Goal: Task Accomplishment & Management: Manage account settings

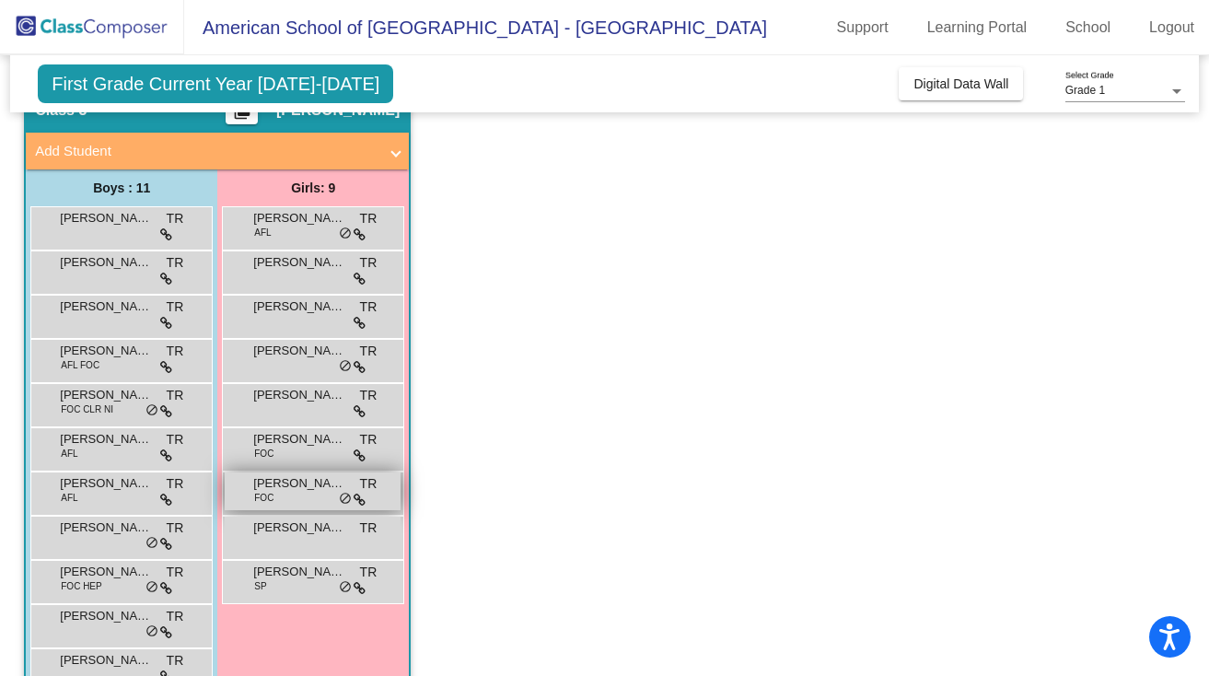
scroll to position [134, 0]
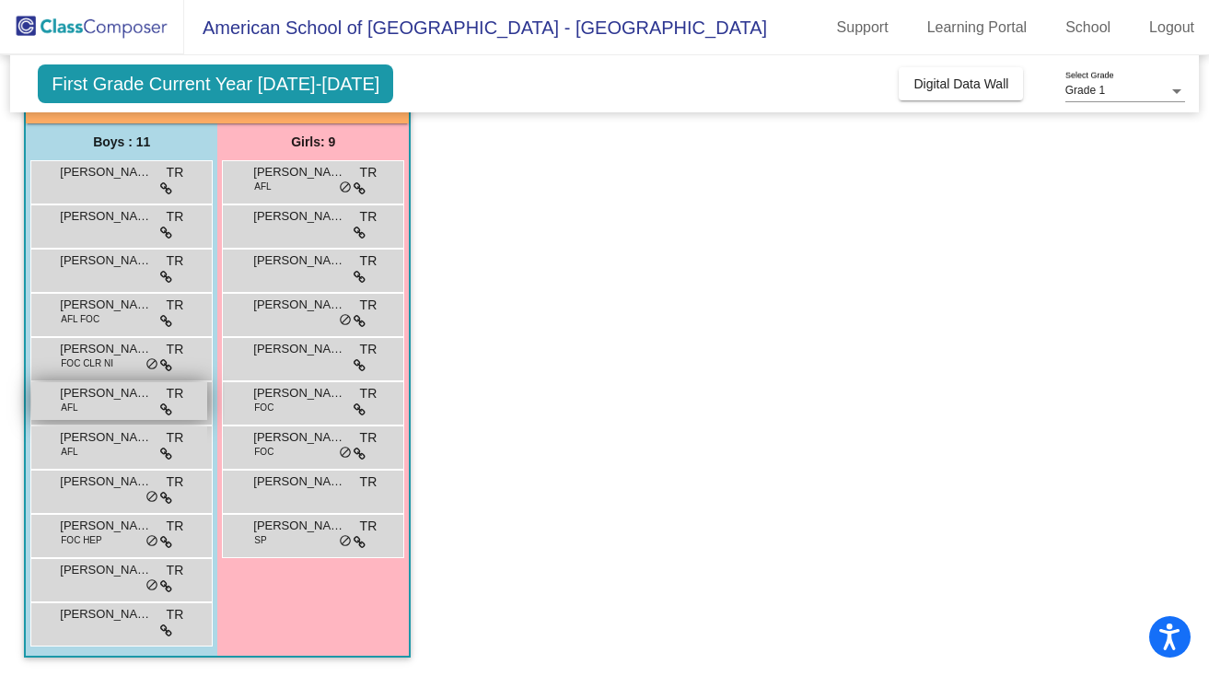
click at [88, 406] on div "[PERSON_NAME] AFL TR lock do_not_disturb_alt" at bounding box center [119, 401] width 176 height 38
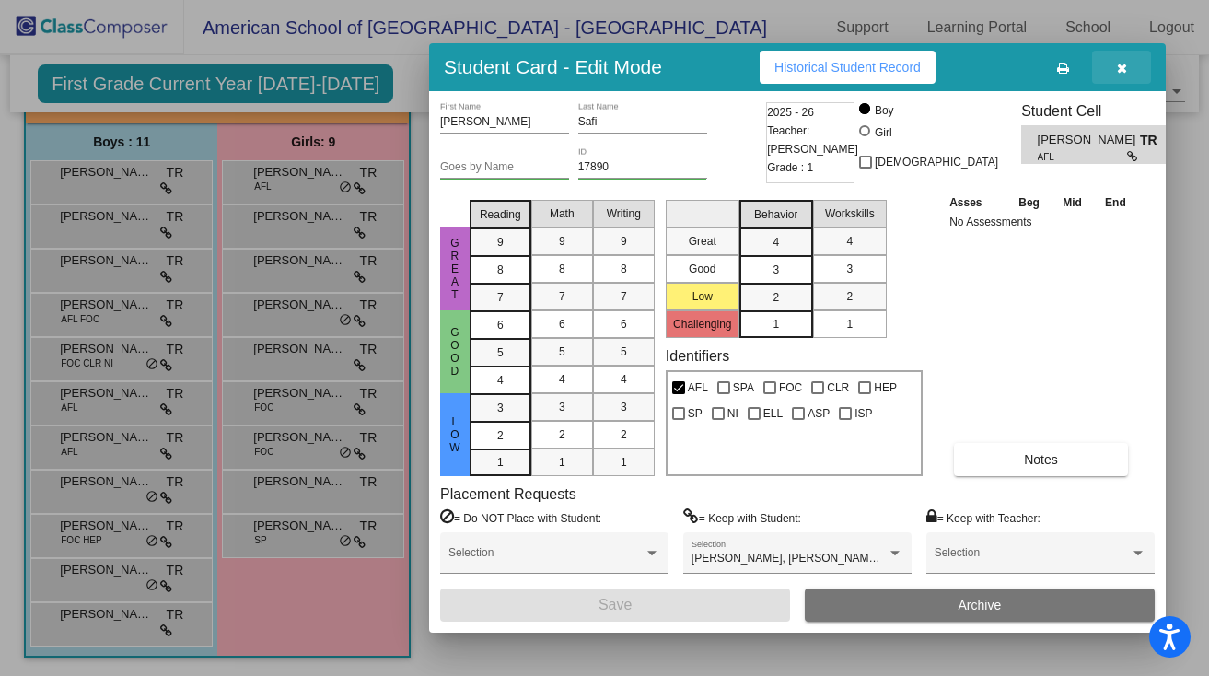
click at [1117, 70] on icon "button" at bounding box center [1122, 68] width 10 height 13
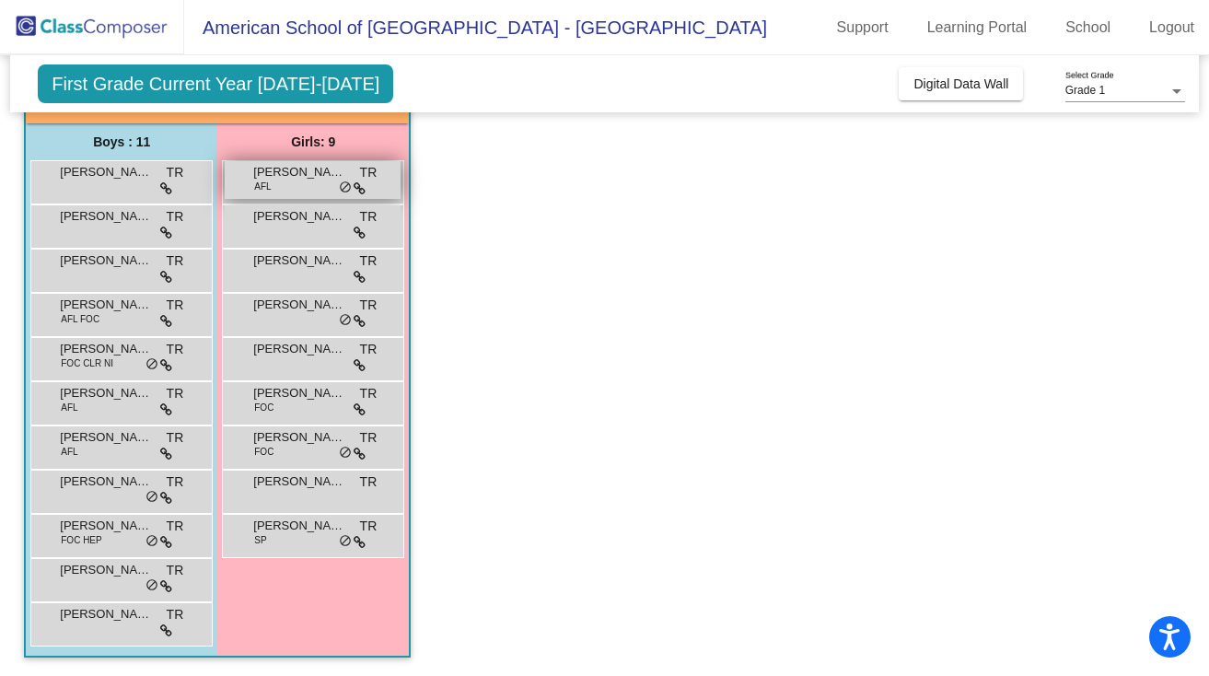
click at [291, 184] on div "[PERSON_NAME] AFL TR lock do_not_disturb_alt" at bounding box center [313, 180] width 176 height 38
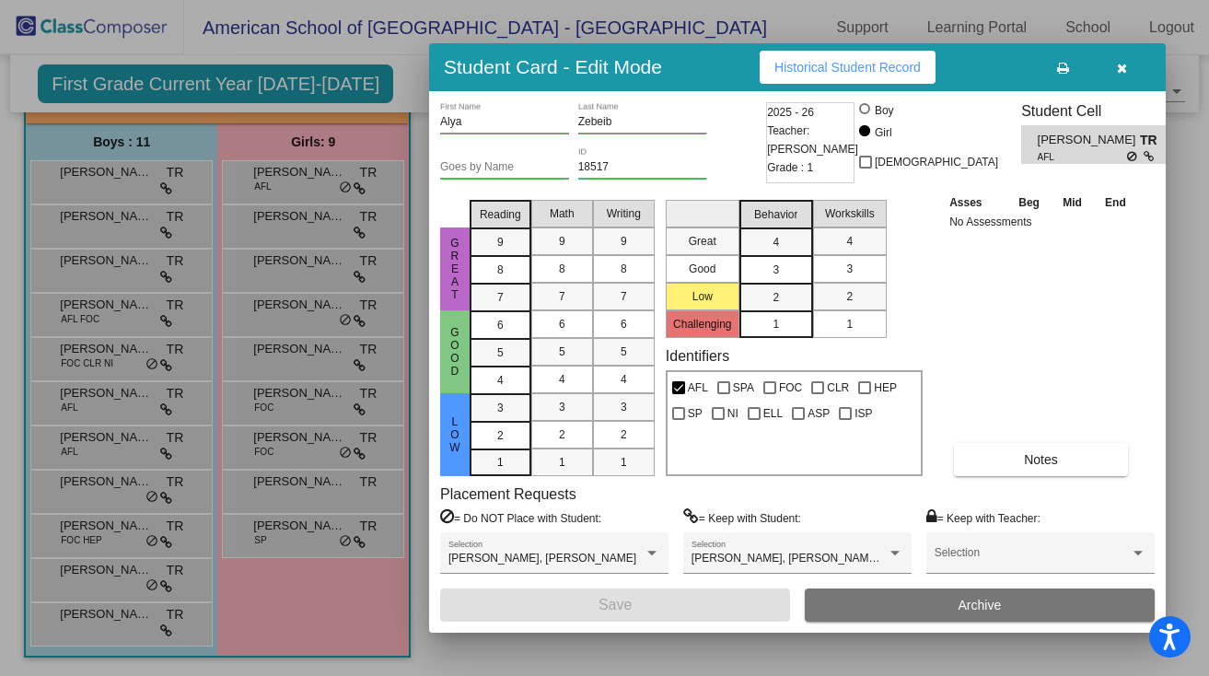
click at [323, 232] on div at bounding box center [604, 338] width 1209 height 676
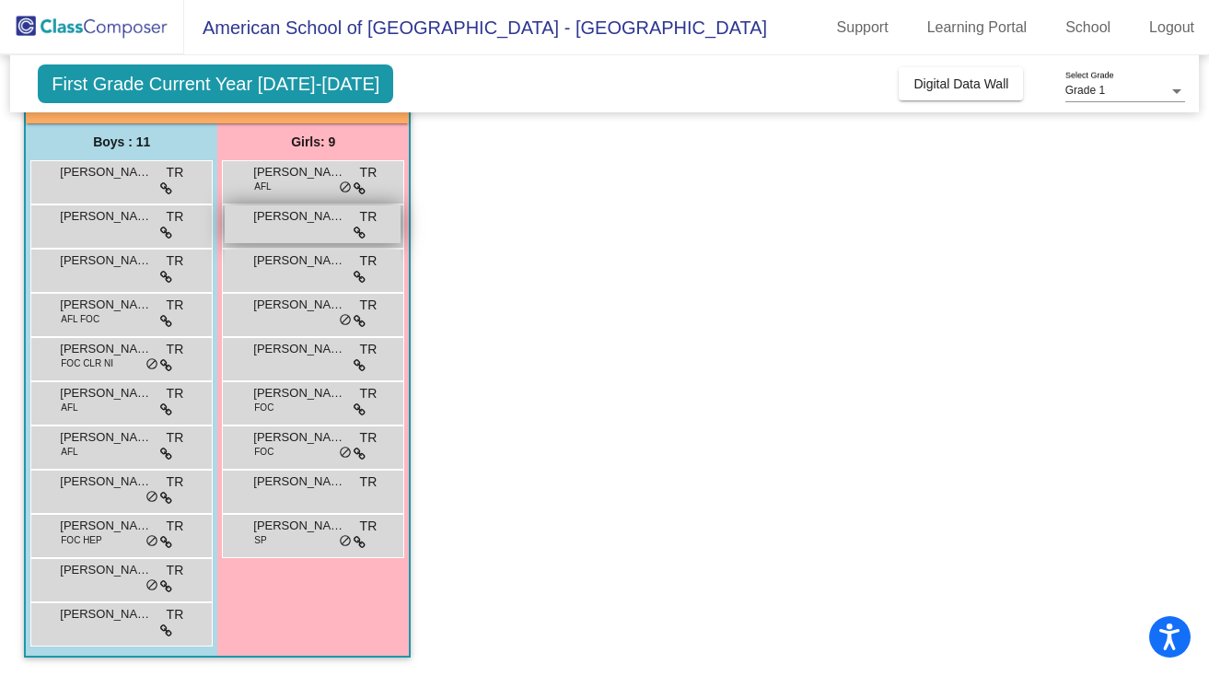
click at [323, 234] on div "[PERSON_NAME] [PERSON_NAME] lock do_not_disturb_alt" at bounding box center [313, 224] width 176 height 38
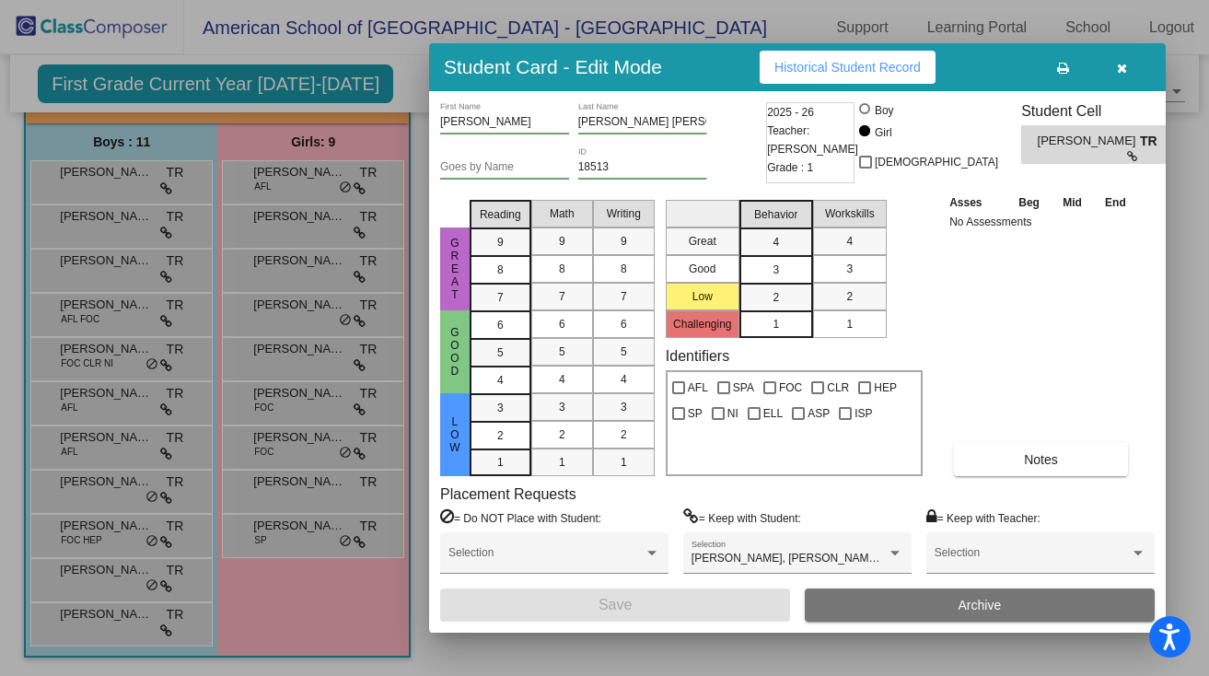
click at [316, 279] on div at bounding box center [604, 338] width 1209 height 676
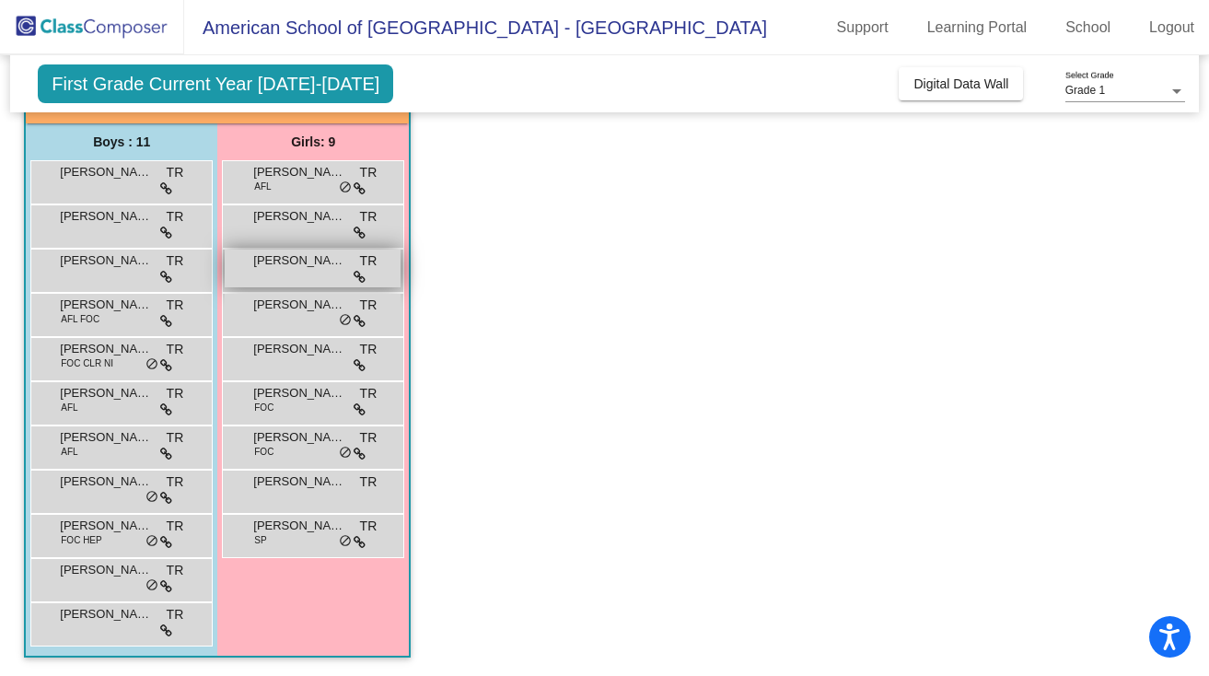
click at [317, 280] on div "[PERSON_NAME] TR lock do_not_disturb_alt" at bounding box center [313, 269] width 176 height 38
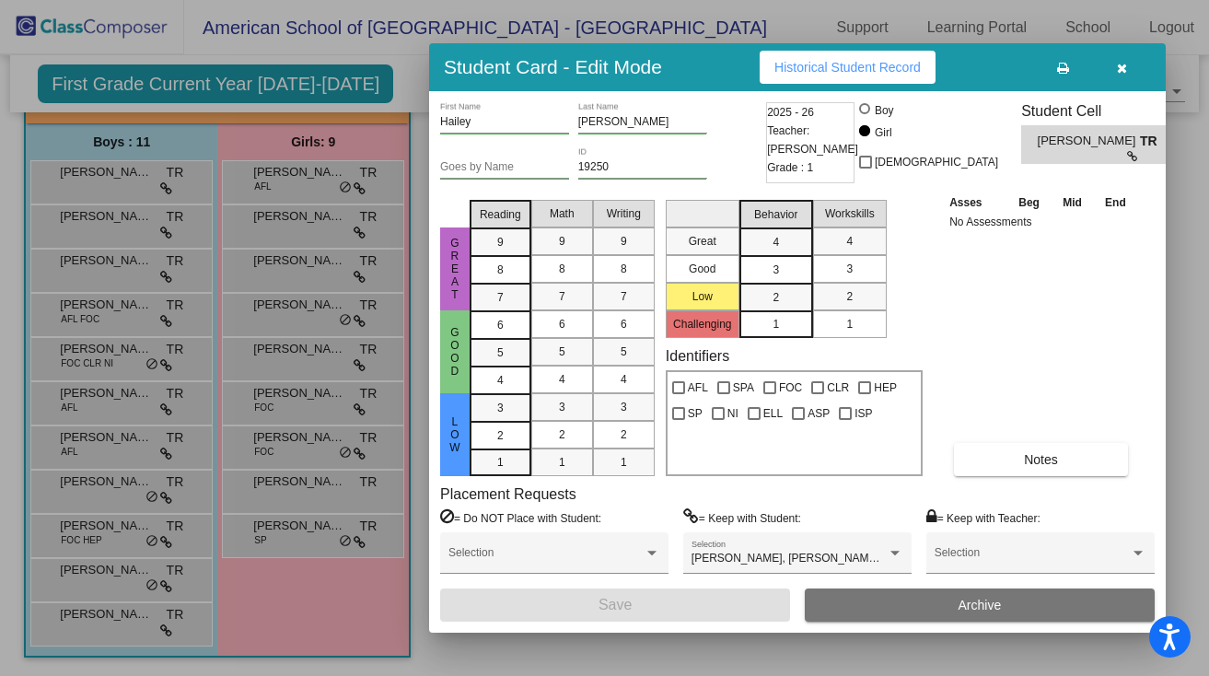
click at [317, 315] on div at bounding box center [604, 338] width 1209 height 676
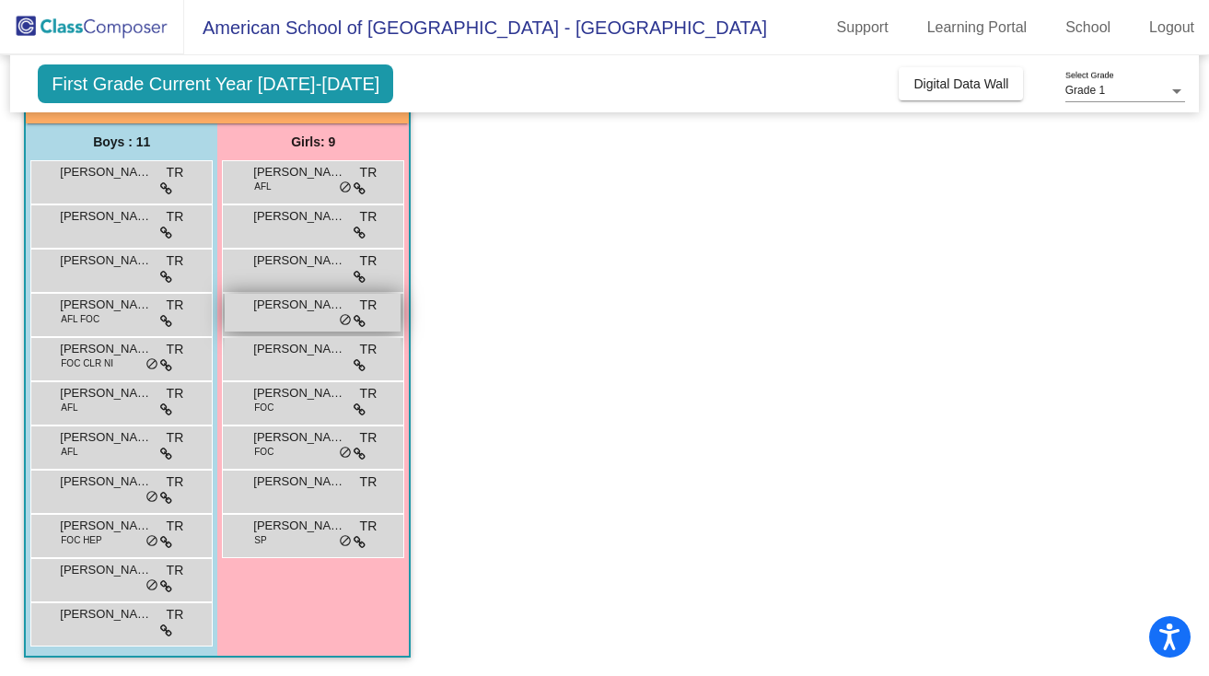
click at [319, 315] on div "[PERSON_NAME] TR lock do_not_disturb_alt" at bounding box center [313, 313] width 176 height 38
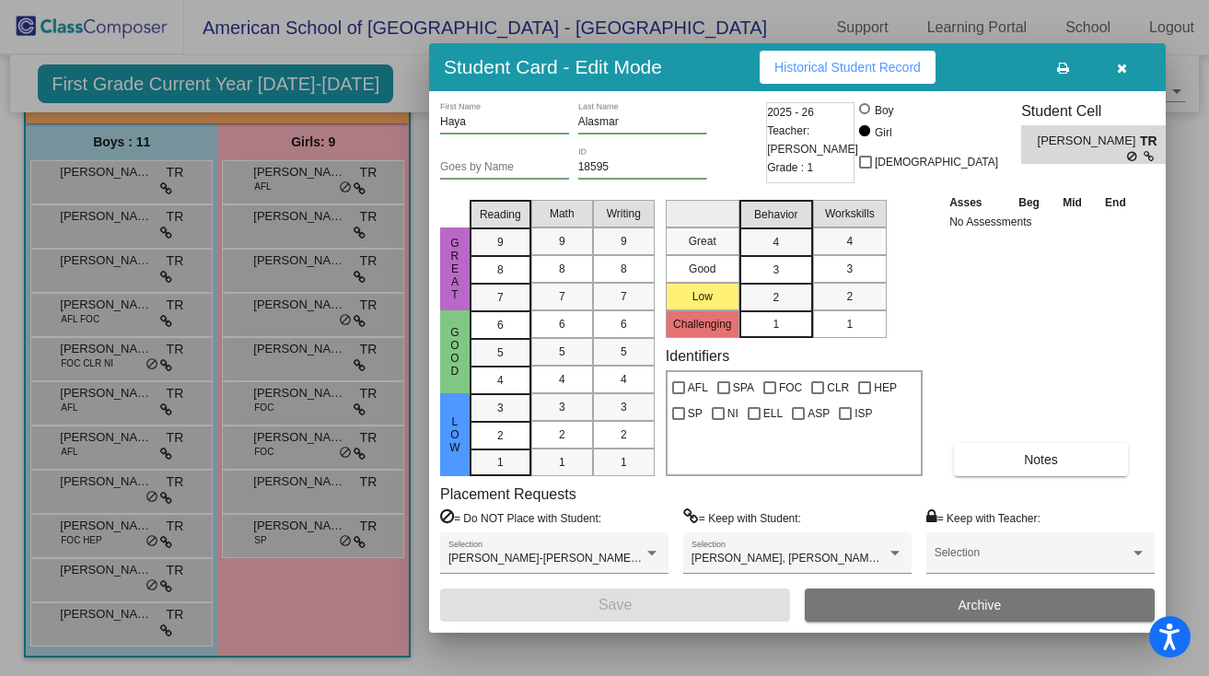
click at [283, 314] on div at bounding box center [604, 338] width 1209 height 676
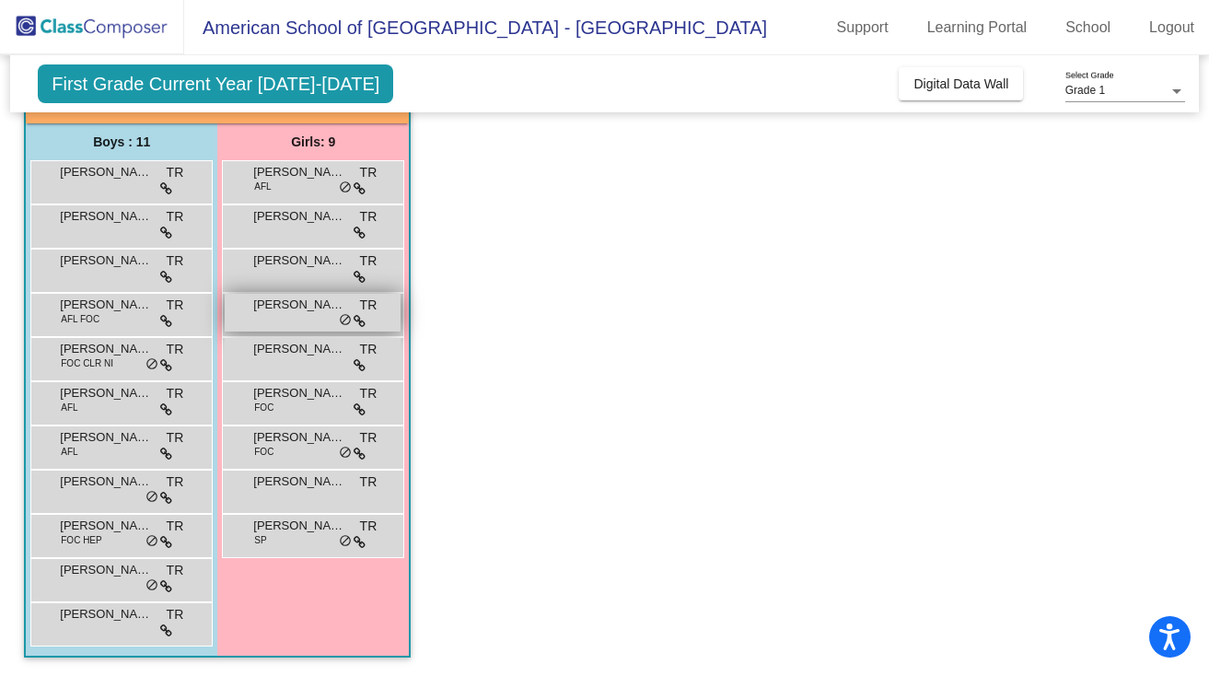
click at [284, 314] on div "[PERSON_NAME] TR lock do_not_disturb_alt" at bounding box center [313, 313] width 176 height 38
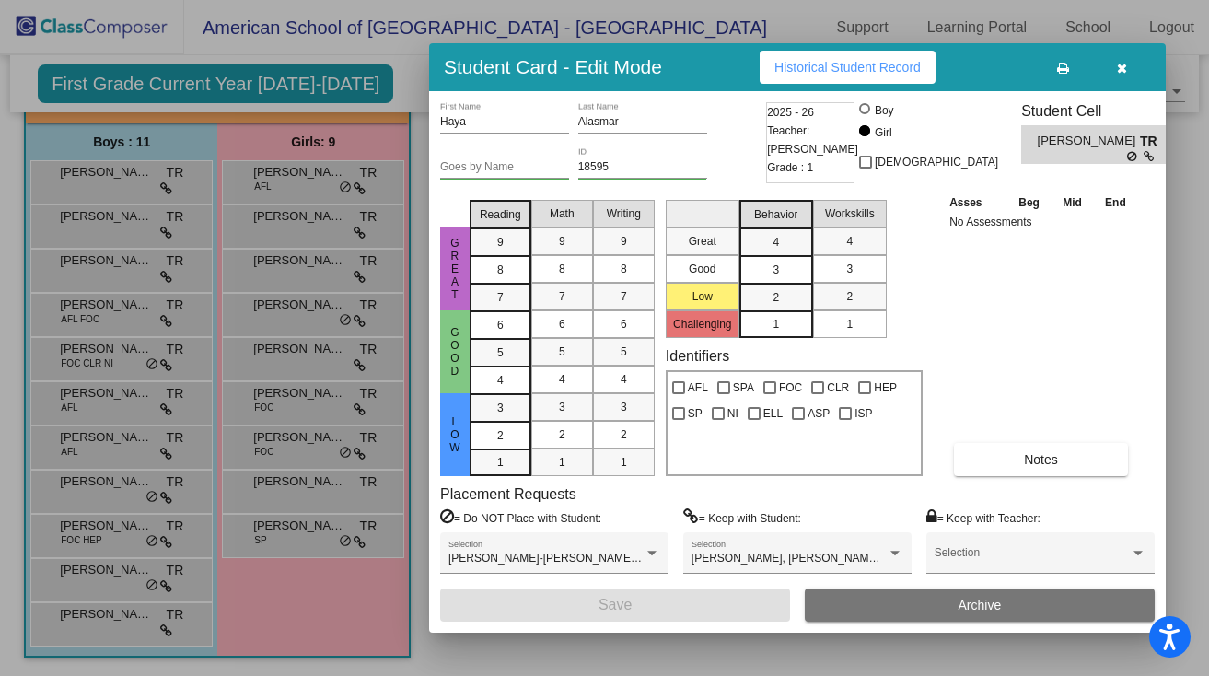
click at [288, 357] on div at bounding box center [604, 338] width 1209 height 676
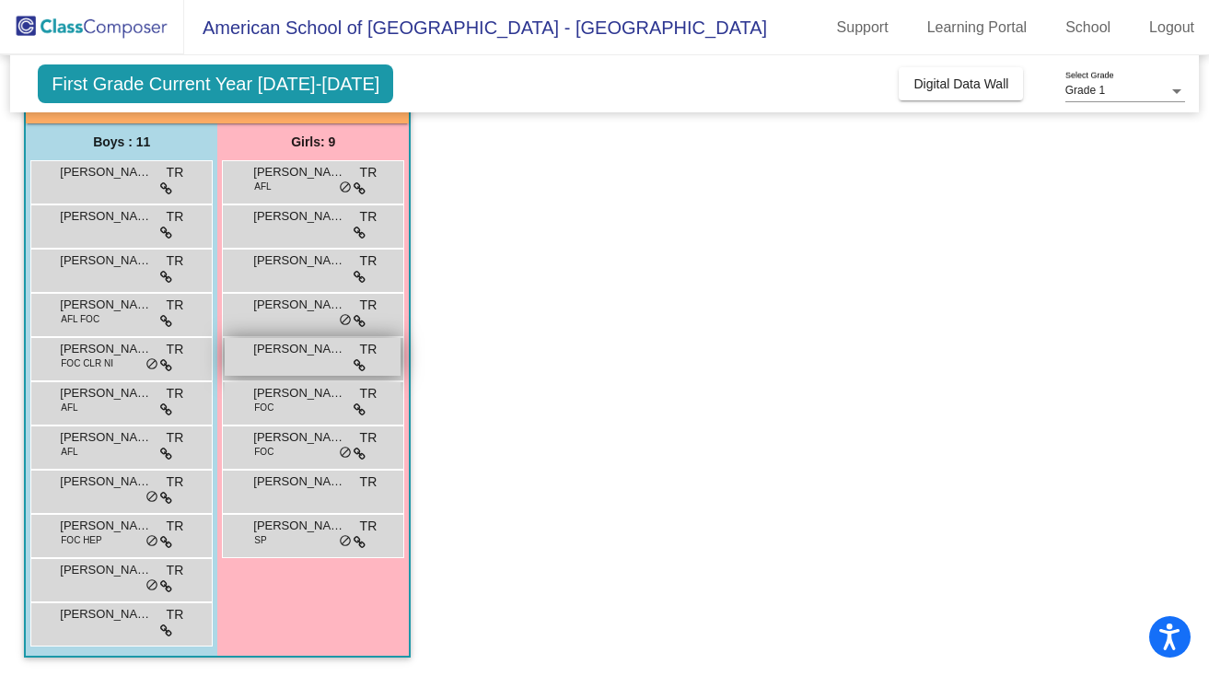
click at [288, 357] on span "[PERSON_NAME]" at bounding box center [299, 349] width 92 height 18
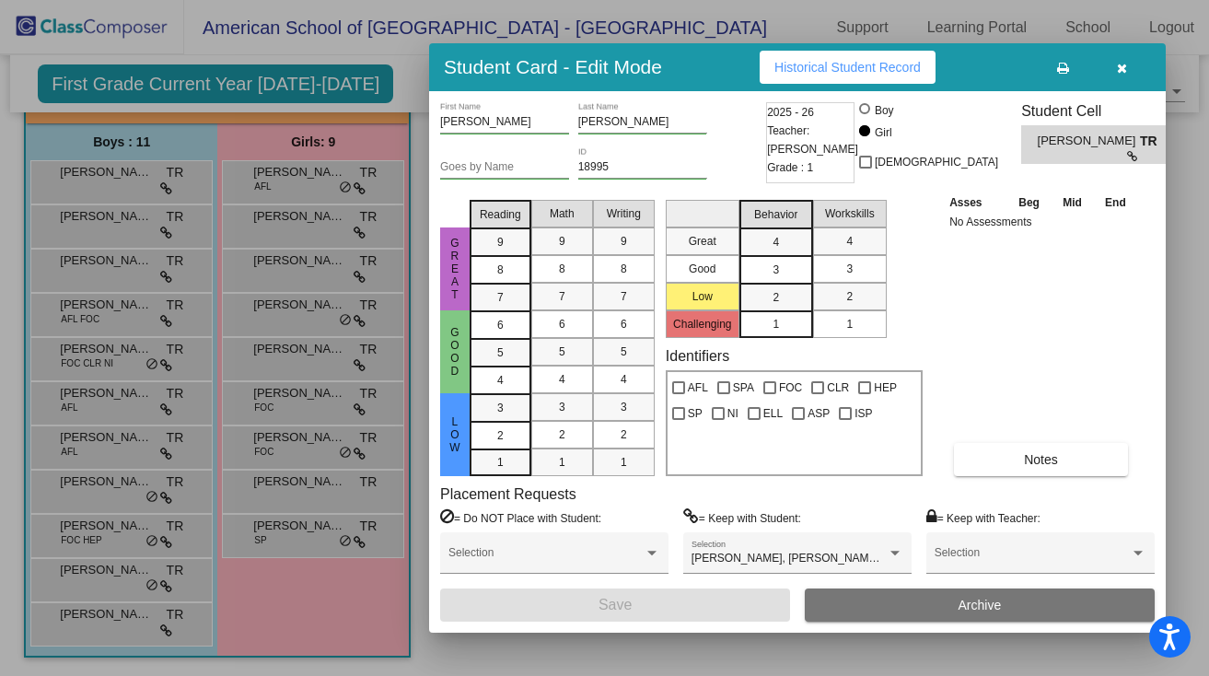
click at [290, 405] on div at bounding box center [604, 338] width 1209 height 676
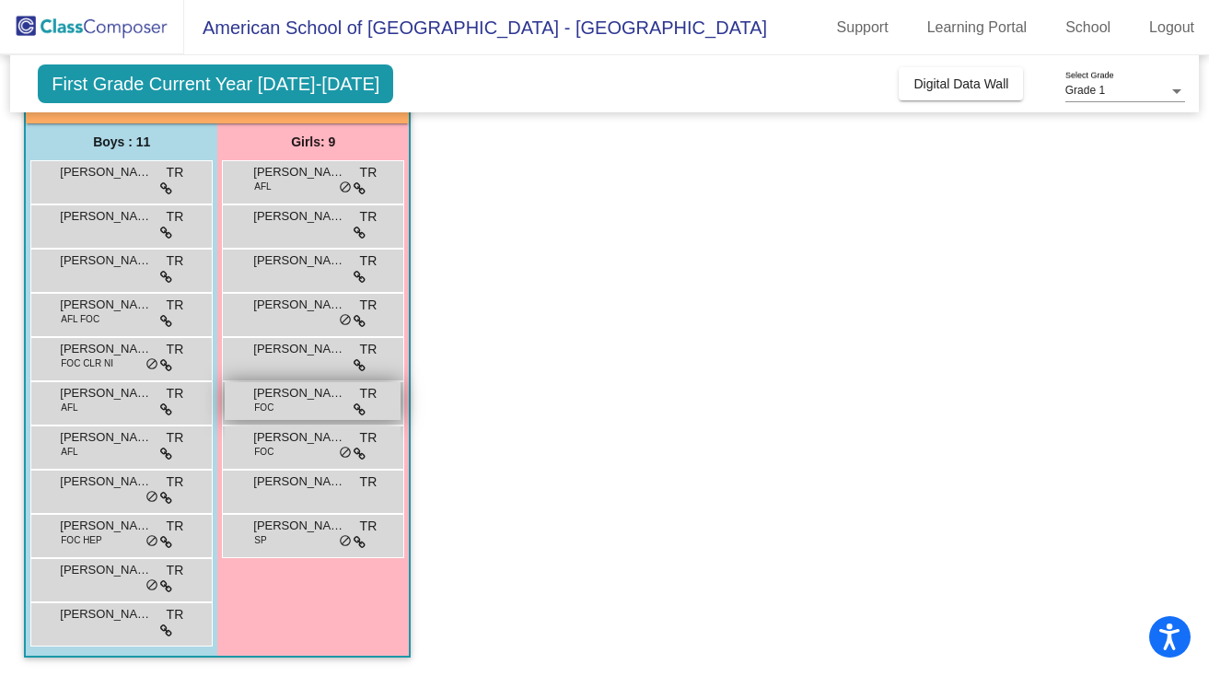
click at [291, 405] on div "[PERSON_NAME] FOC TR lock do_not_disturb_alt" at bounding box center [313, 401] width 176 height 38
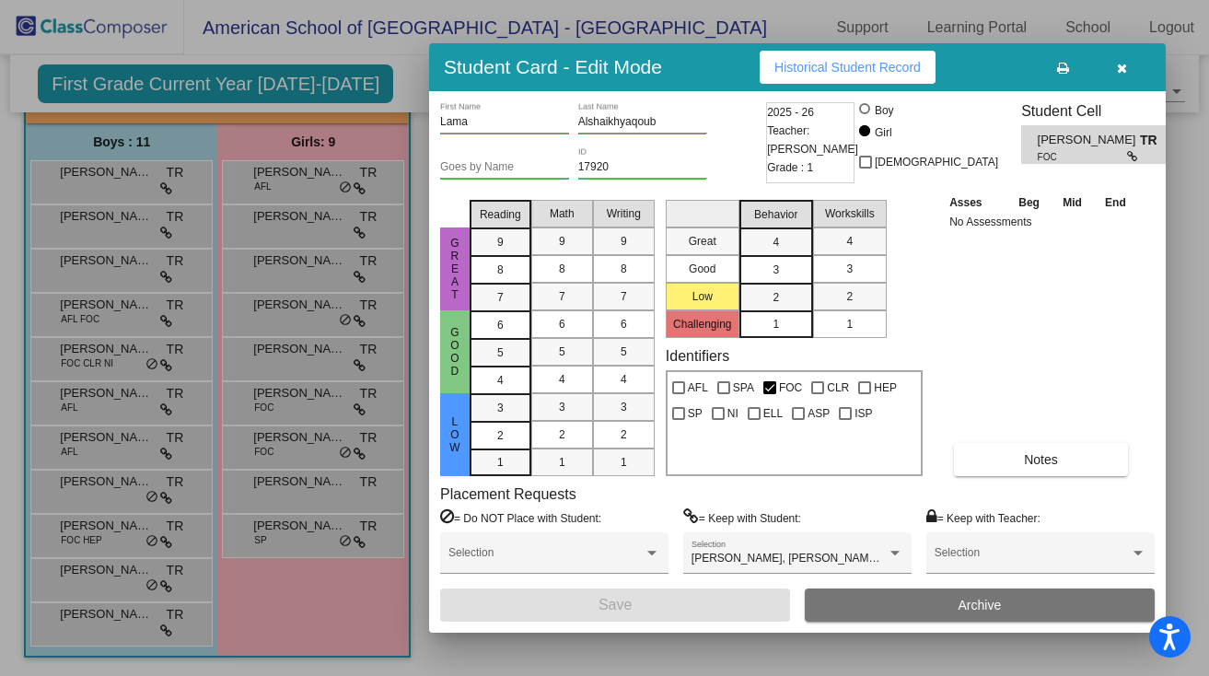
click at [291, 448] on div at bounding box center [604, 338] width 1209 height 676
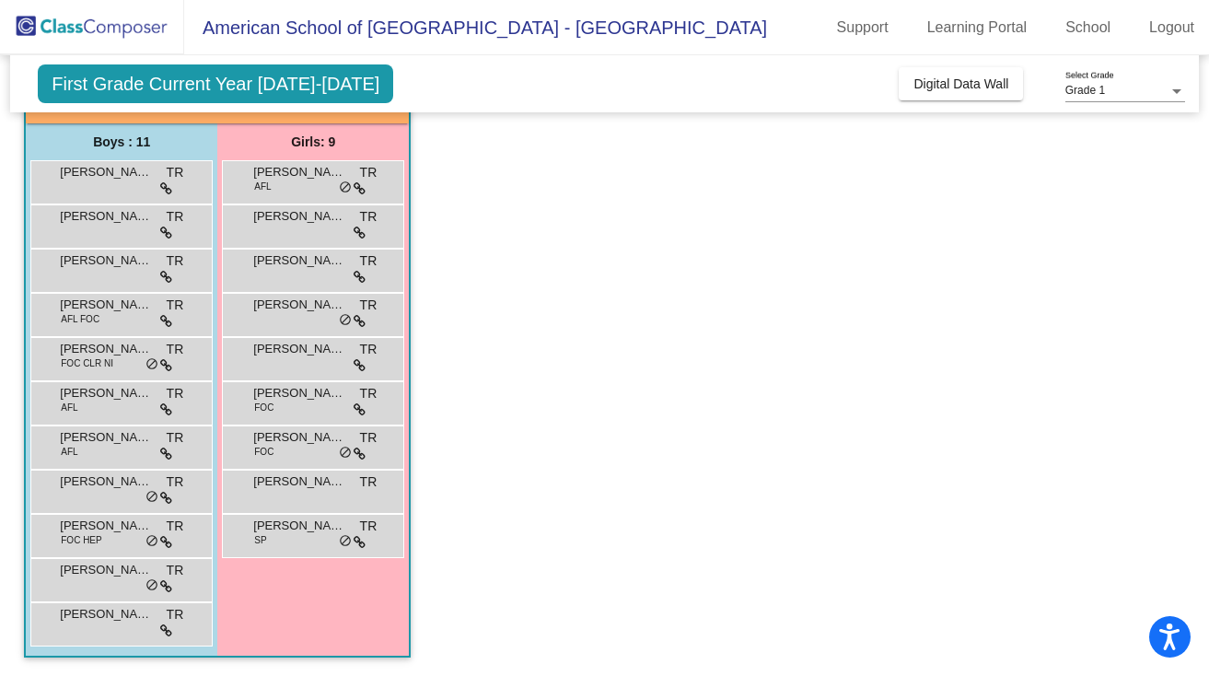
click at [291, 448] on div "[PERSON_NAME] FOC TR lock do_not_disturb_alt" at bounding box center [313, 445] width 176 height 38
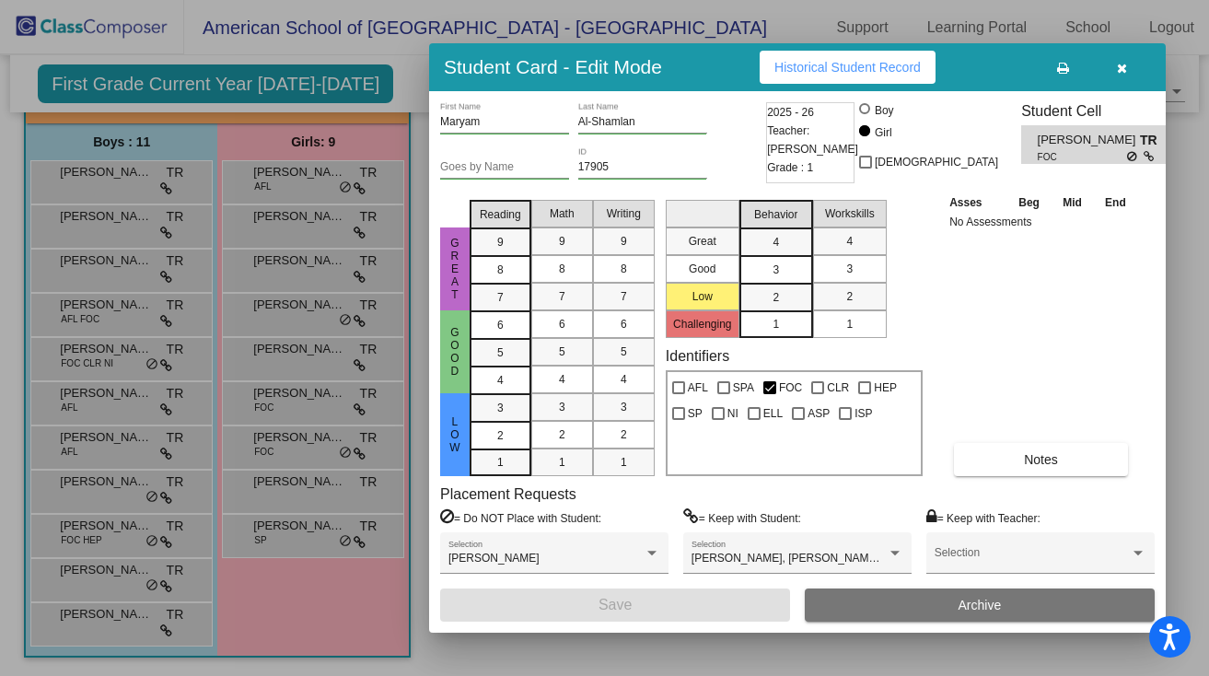
click at [293, 487] on div at bounding box center [604, 338] width 1209 height 676
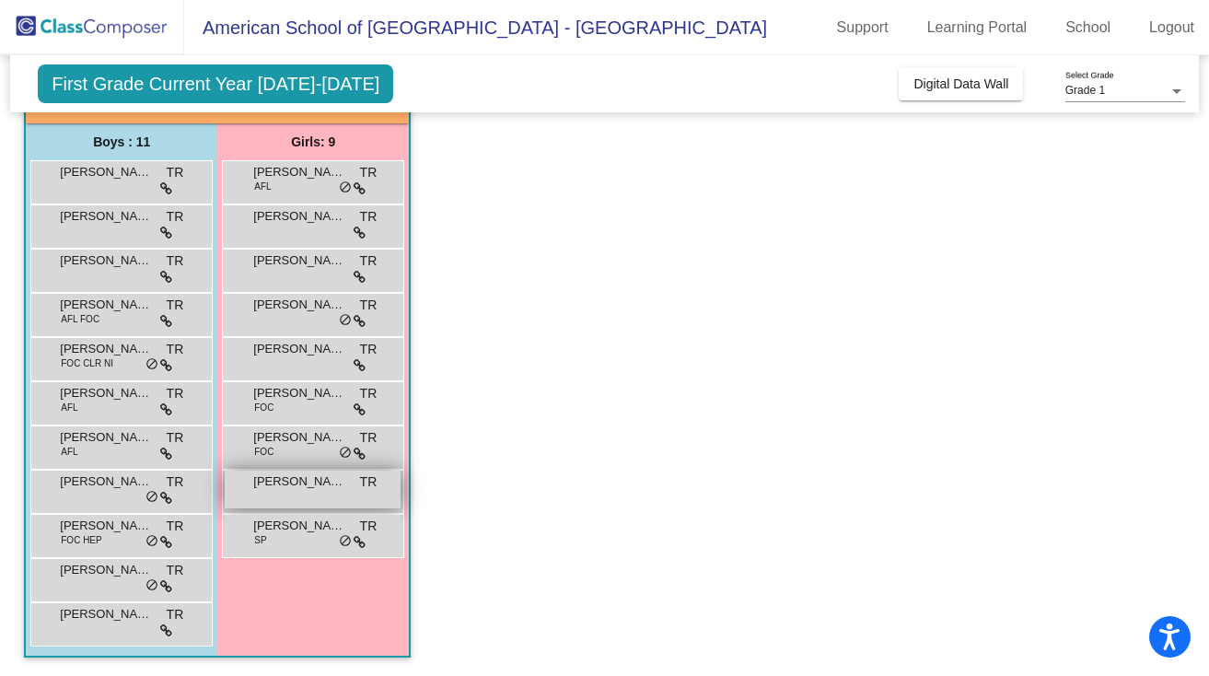
click at [294, 487] on span "[PERSON_NAME]" at bounding box center [299, 481] width 92 height 18
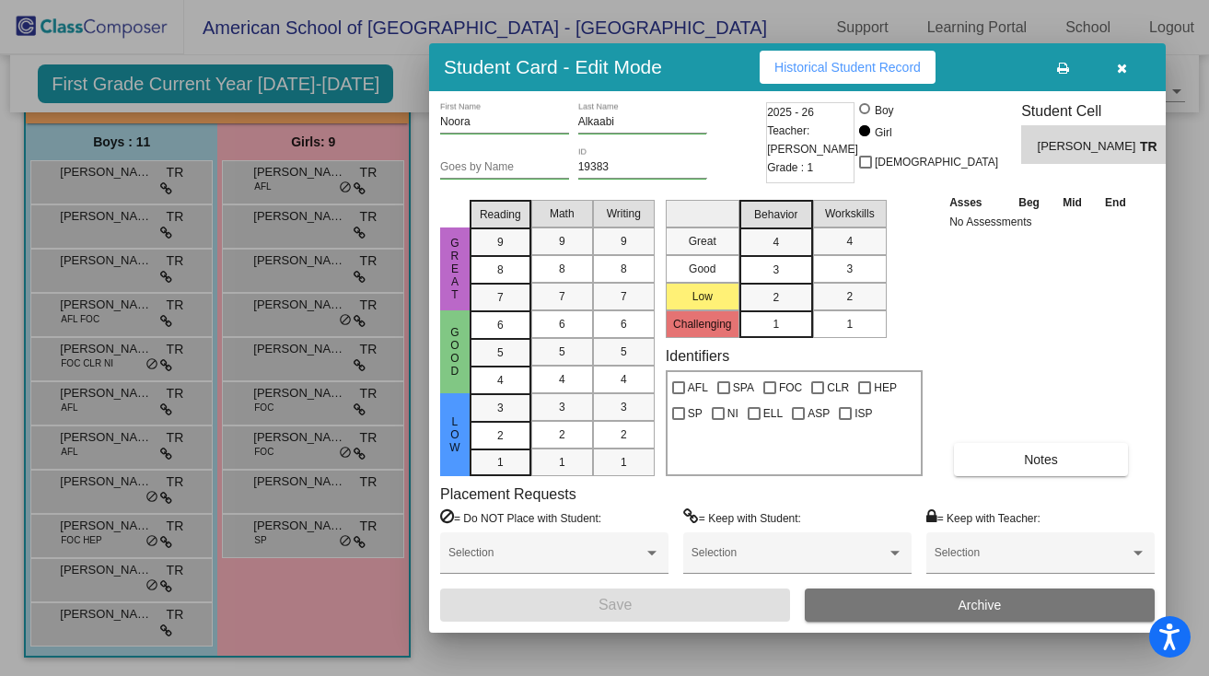
click at [295, 540] on div at bounding box center [604, 338] width 1209 height 676
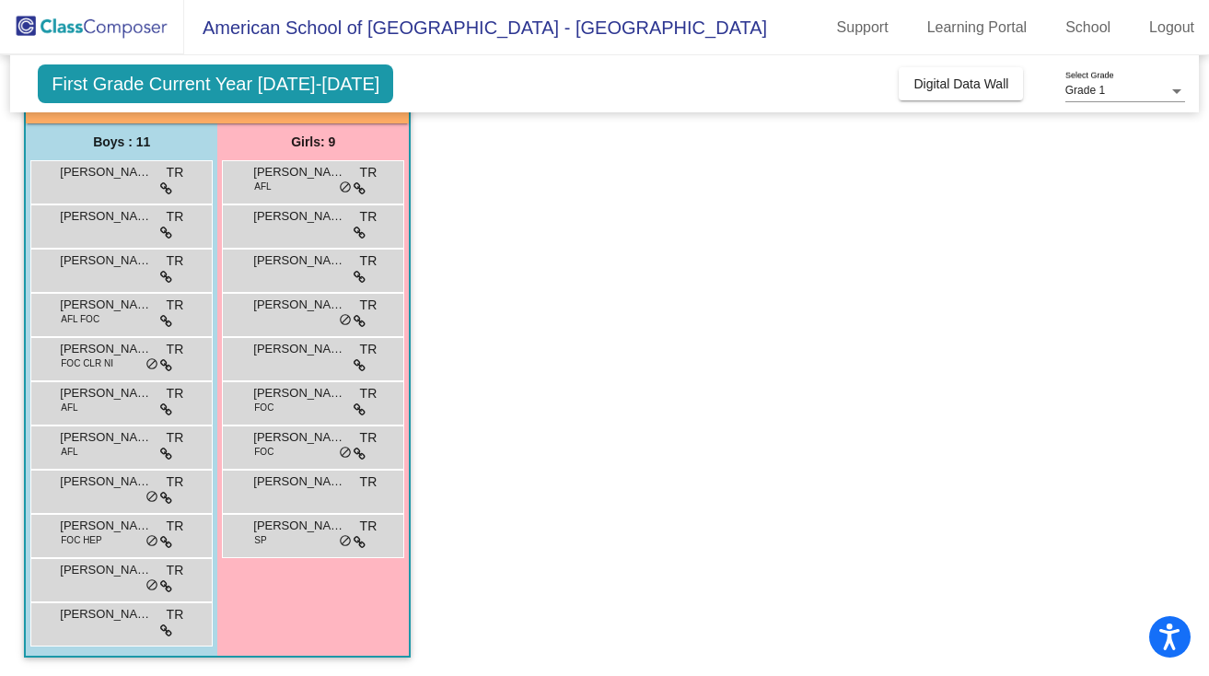
click at [295, 540] on div "[PERSON_NAME] SP TR lock do_not_disturb_alt" at bounding box center [313, 534] width 176 height 38
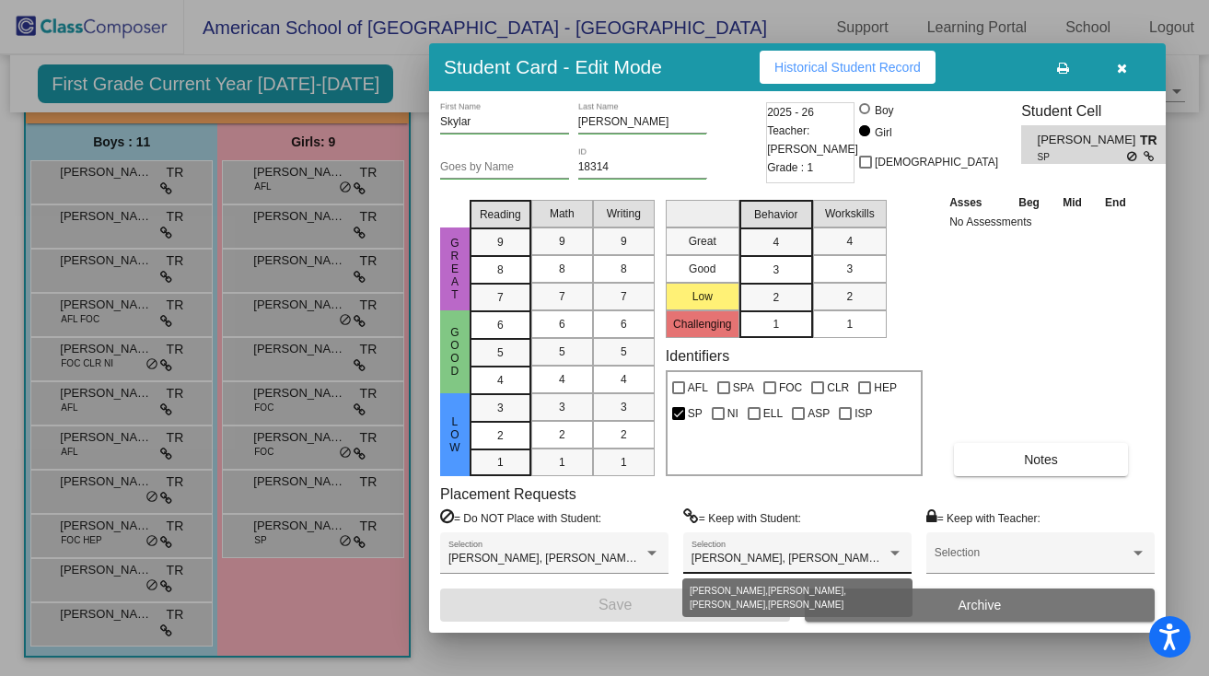
click at [892, 553] on div at bounding box center [894, 553] width 9 height 5
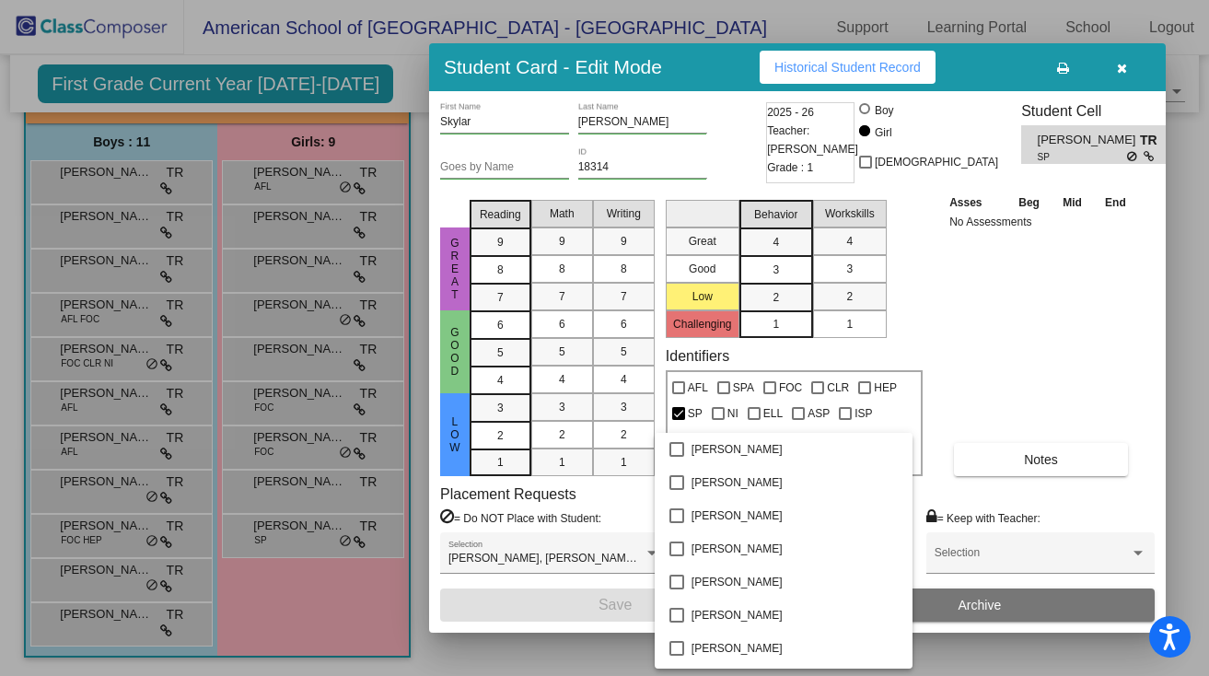
scroll to position [288, 0]
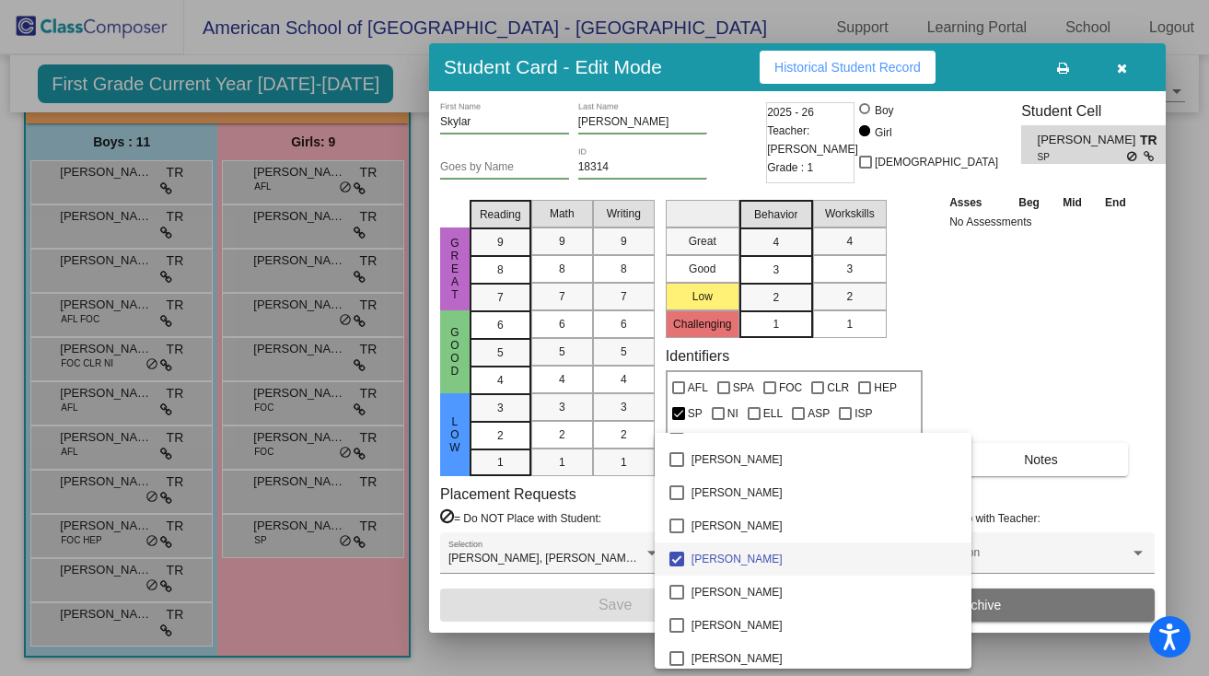
click at [892, 553] on span "[PERSON_NAME]" at bounding box center [824, 558] width 265 height 33
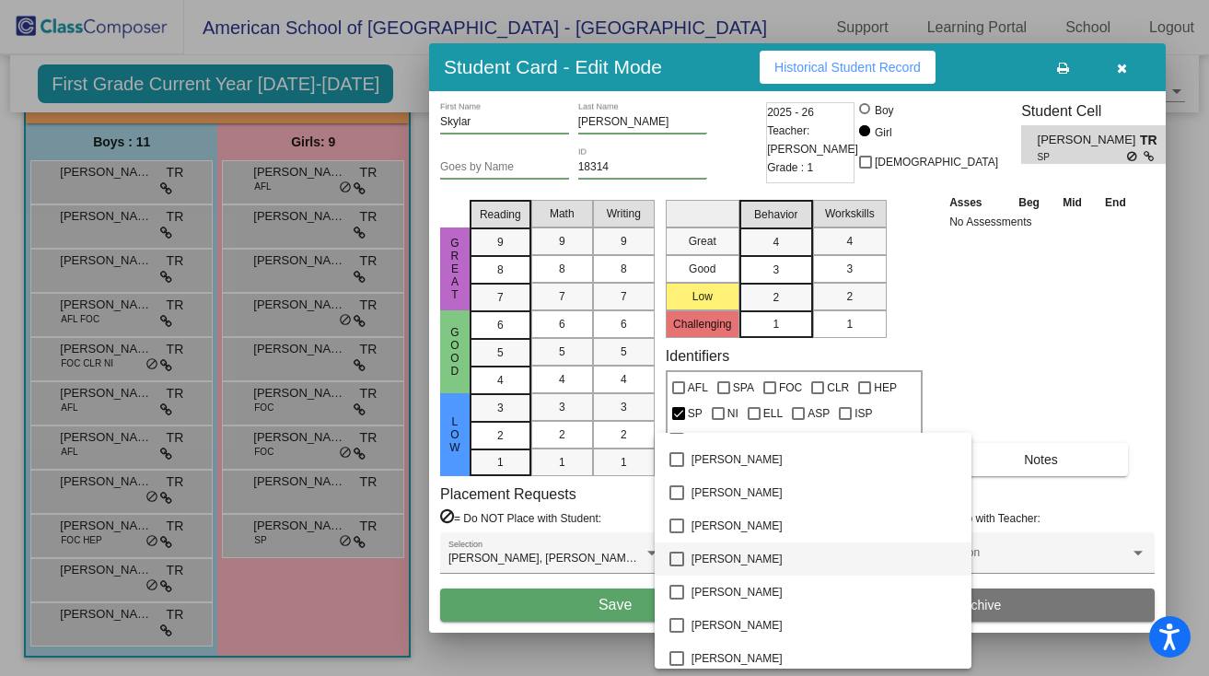
click at [892, 553] on span "[PERSON_NAME]" at bounding box center [824, 558] width 265 height 33
click at [1000, 380] on div at bounding box center [604, 338] width 1209 height 676
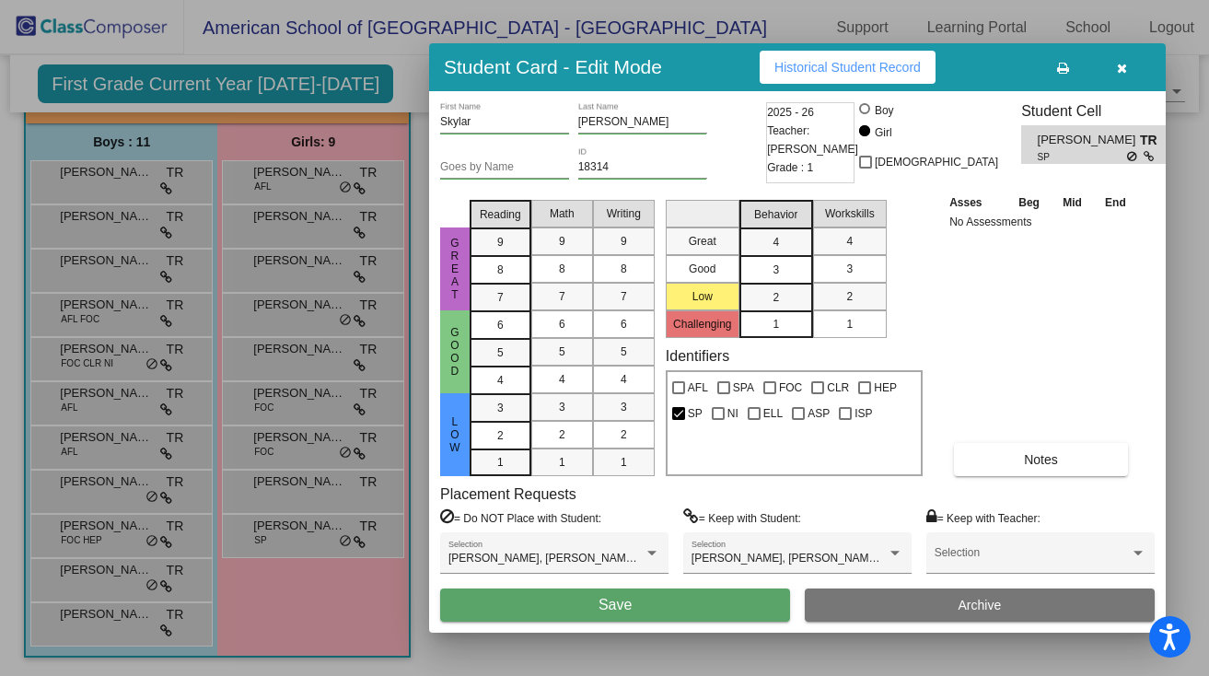
click at [105, 183] on div at bounding box center [604, 338] width 1209 height 676
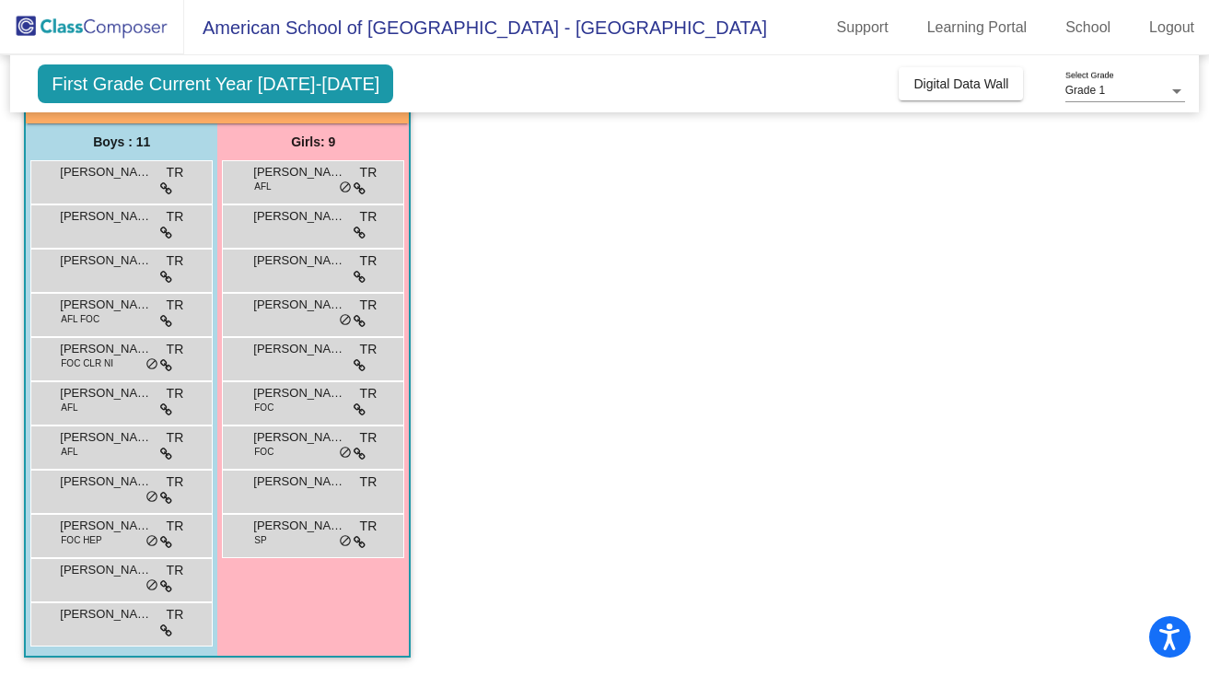
click at [105, 183] on div "[PERSON_NAME] TR lock do_not_disturb_alt" at bounding box center [119, 180] width 176 height 38
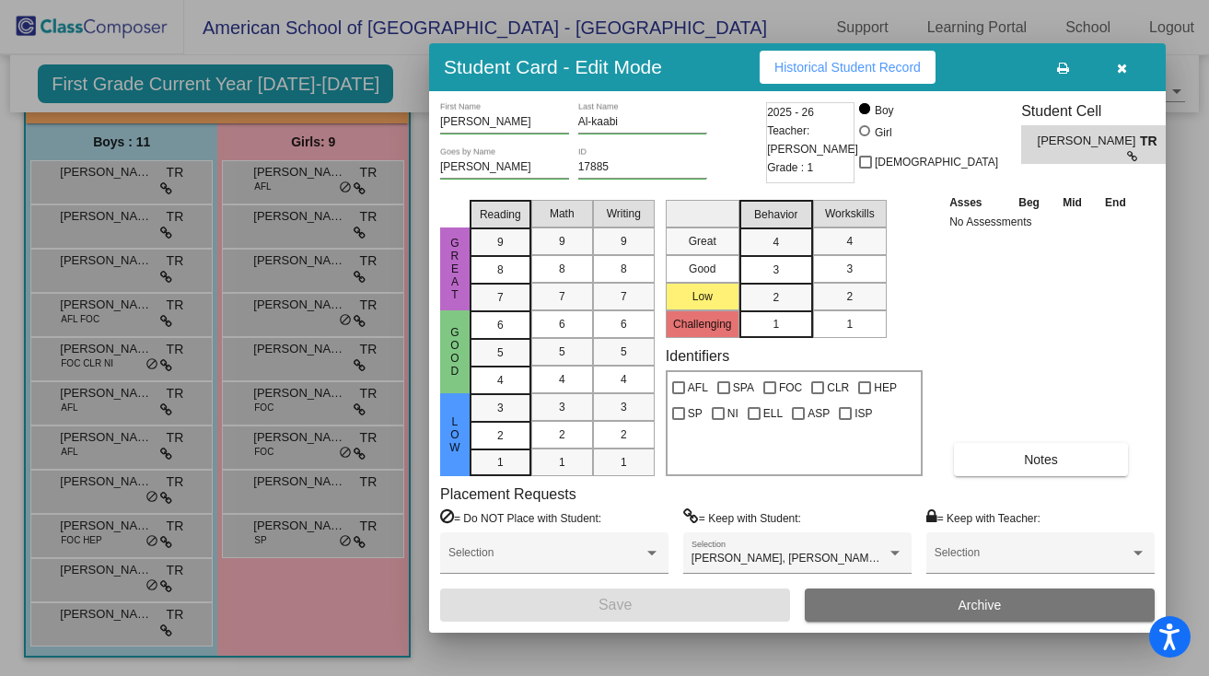
click at [94, 237] on div at bounding box center [604, 338] width 1209 height 676
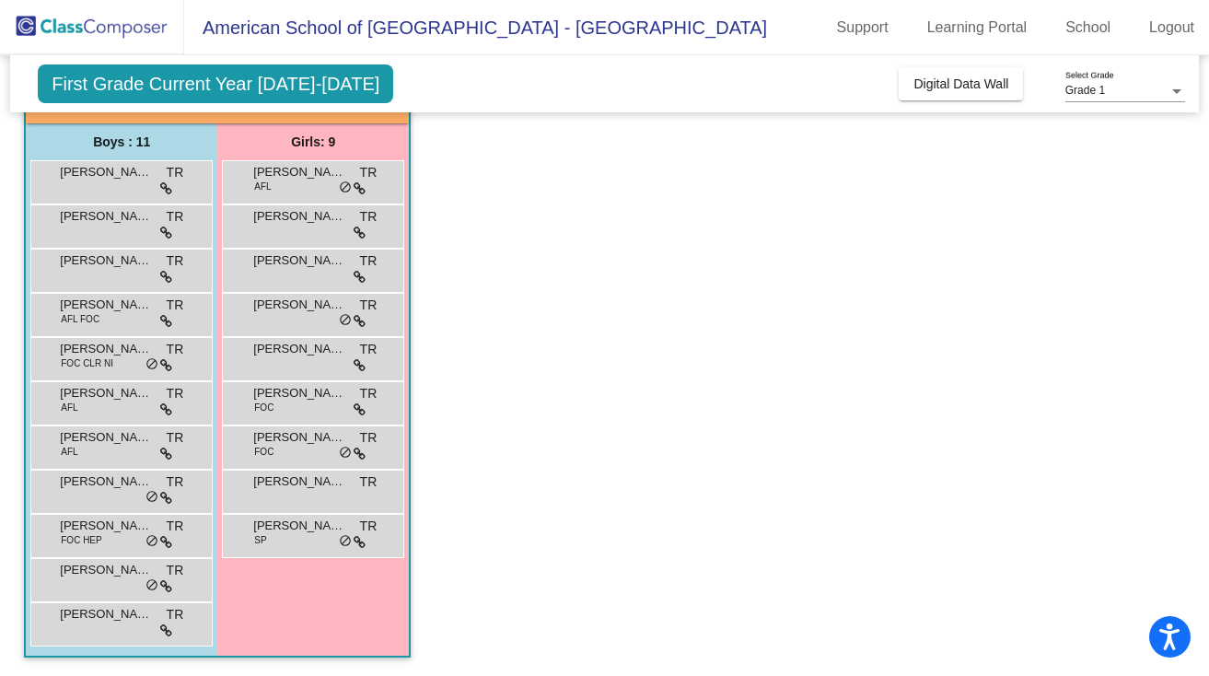
click at [94, 237] on div "[PERSON_NAME] TR lock do_not_disturb_alt" at bounding box center [119, 224] width 176 height 38
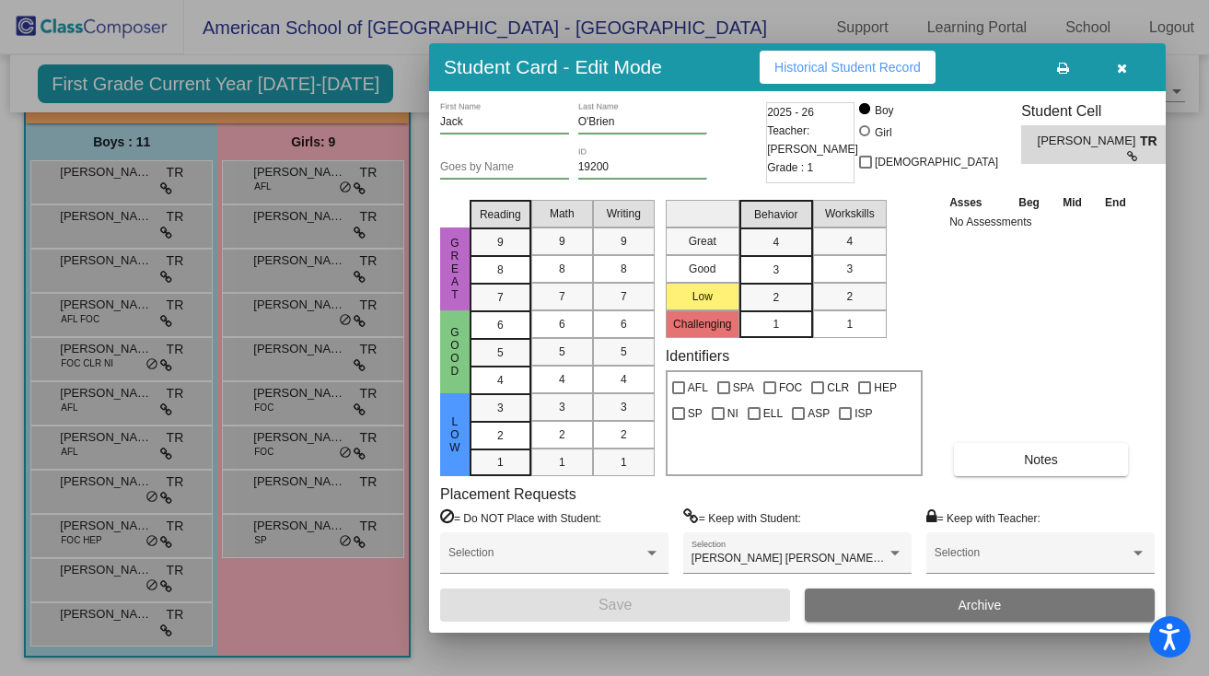
click at [112, 273] on div at bounding box center [604, 338] width 1209 height 676
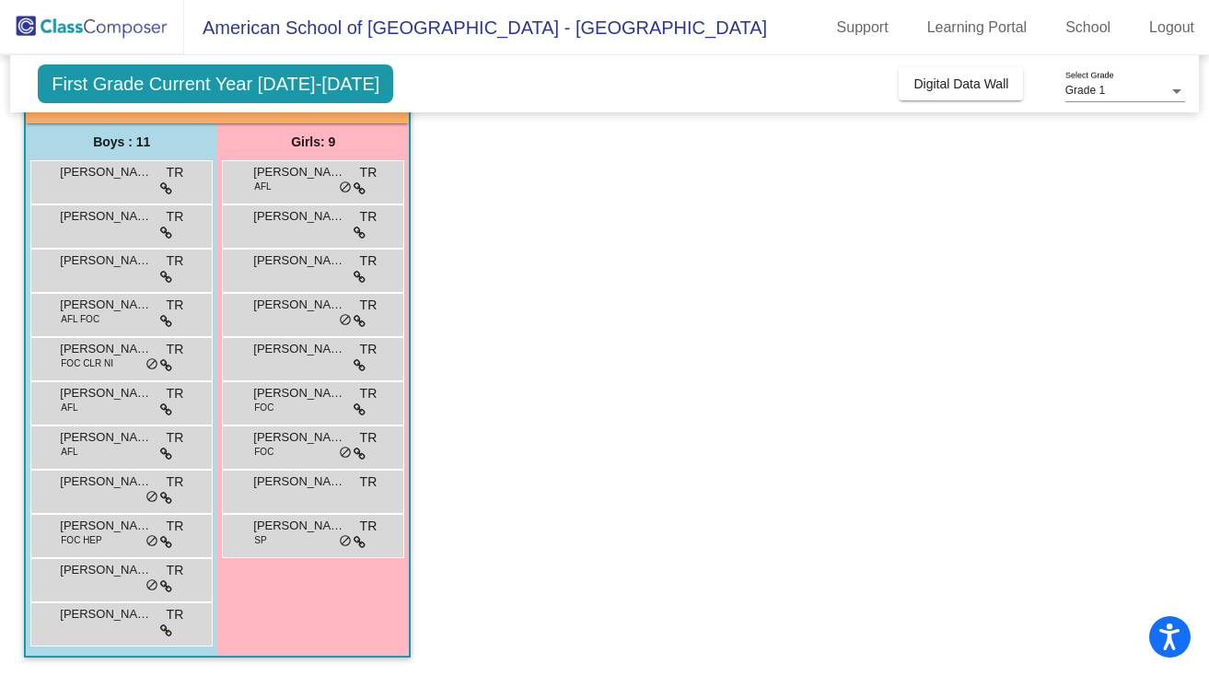
click at [112, 273] on div "[PERSON_NAME] TR lock do_not_disturb_alt" at bounding box center [119, 269] width 176 height 38
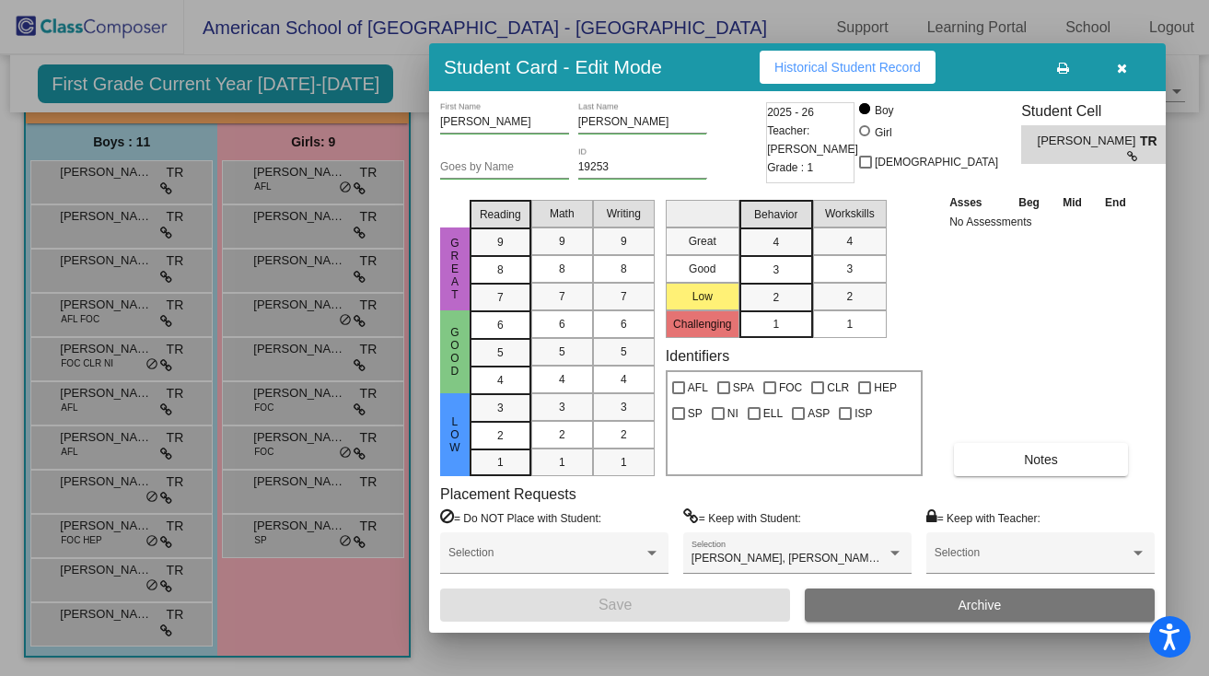
click at [114, 314] on div at bounding box center [604, 338] width 1209 height 676
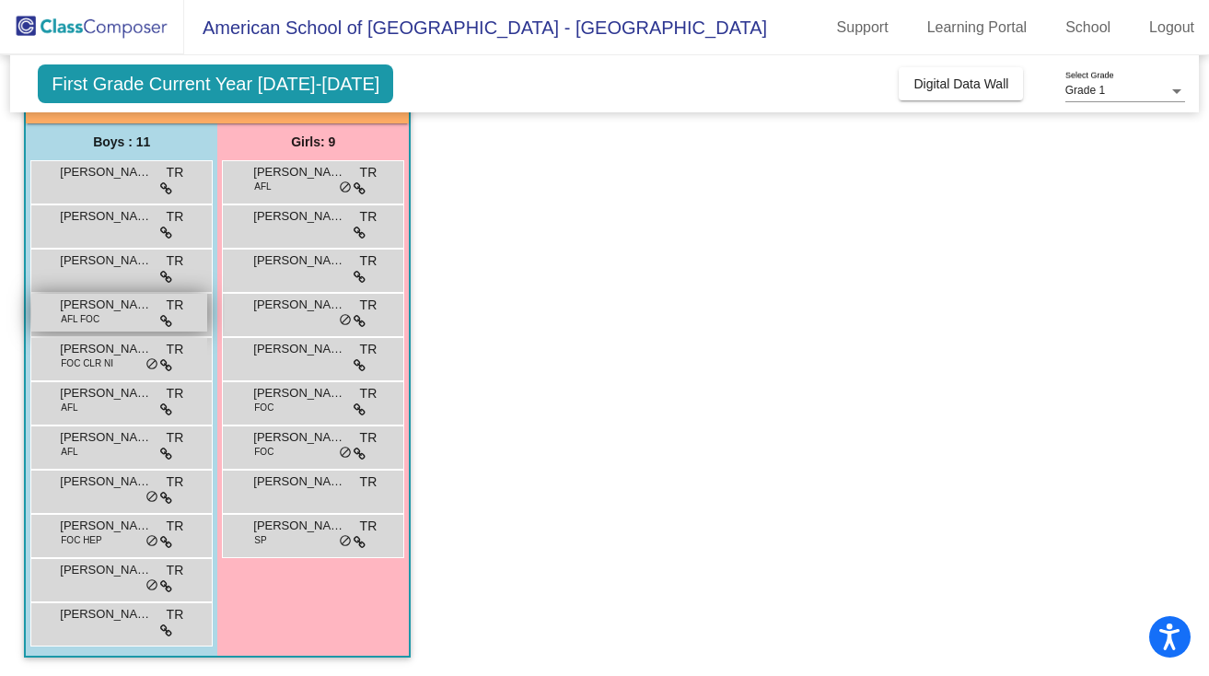
click at [115, 315] on div "[PERSON_NAME] AFL FOC TR lock do_not_disturb_alt" at bounding box center [119, 313] width 176 height 38
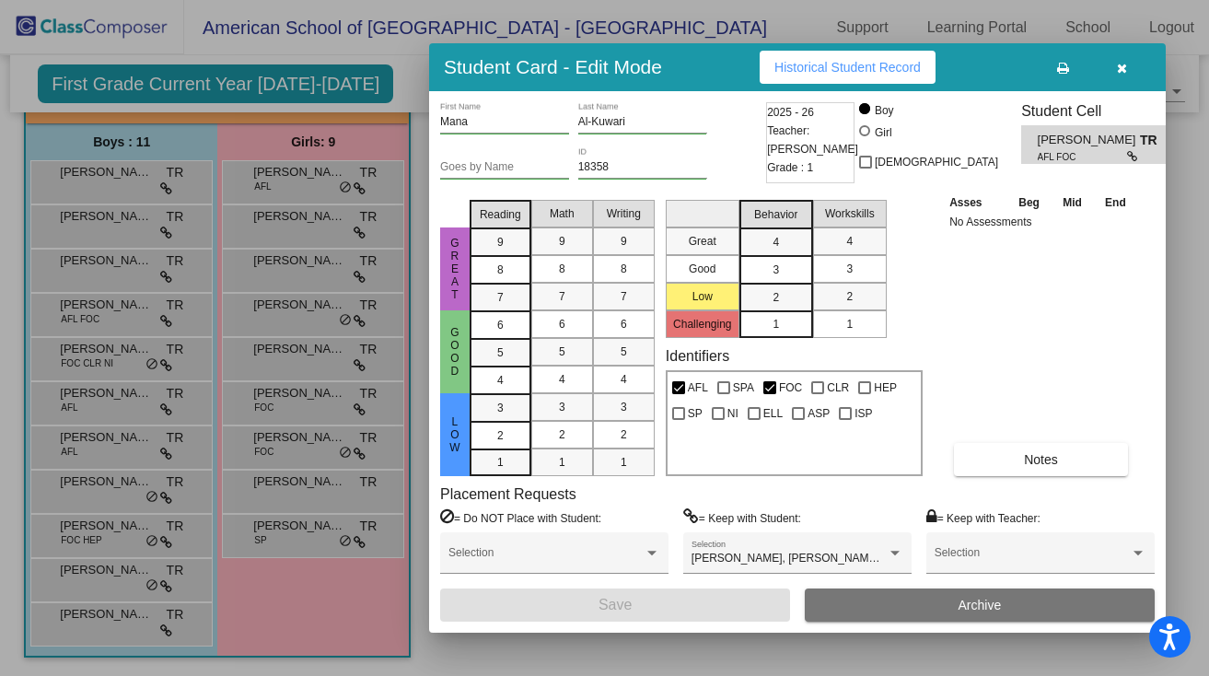
click at [114, 353] on div at bounding box center [604, 338] width 1209 height 676
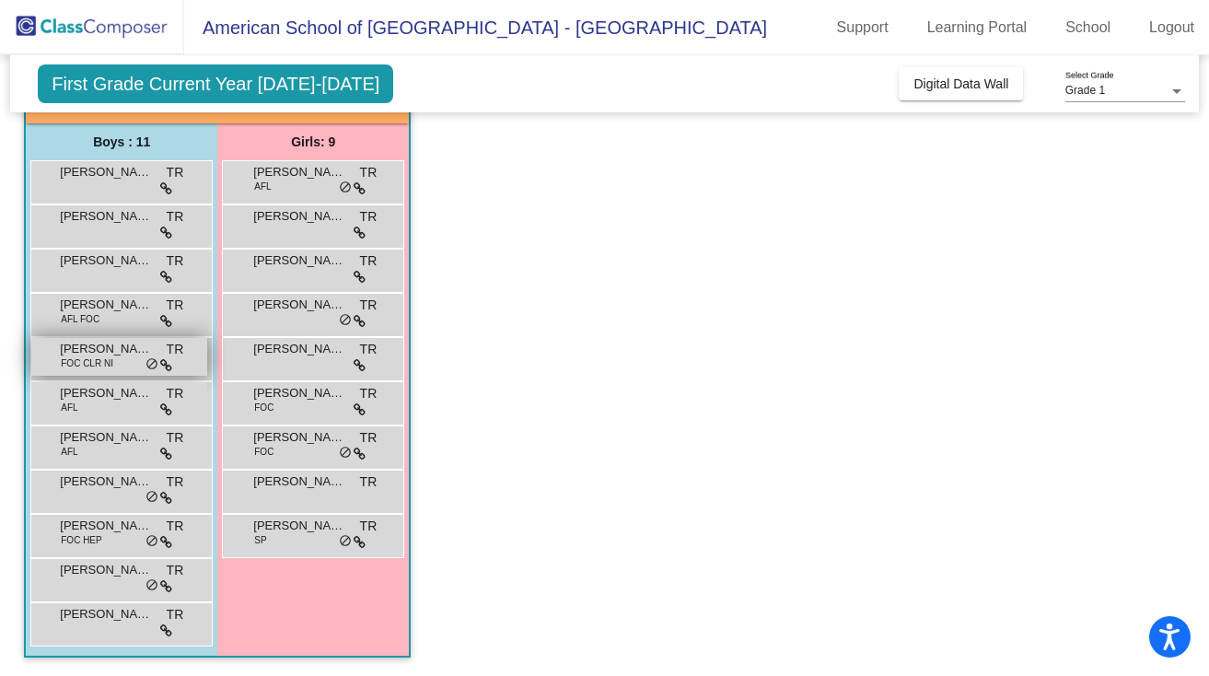
click at [115, 353] on span "[PERSON_NAME]" at bounding box center [106, 349] width 92 height 18
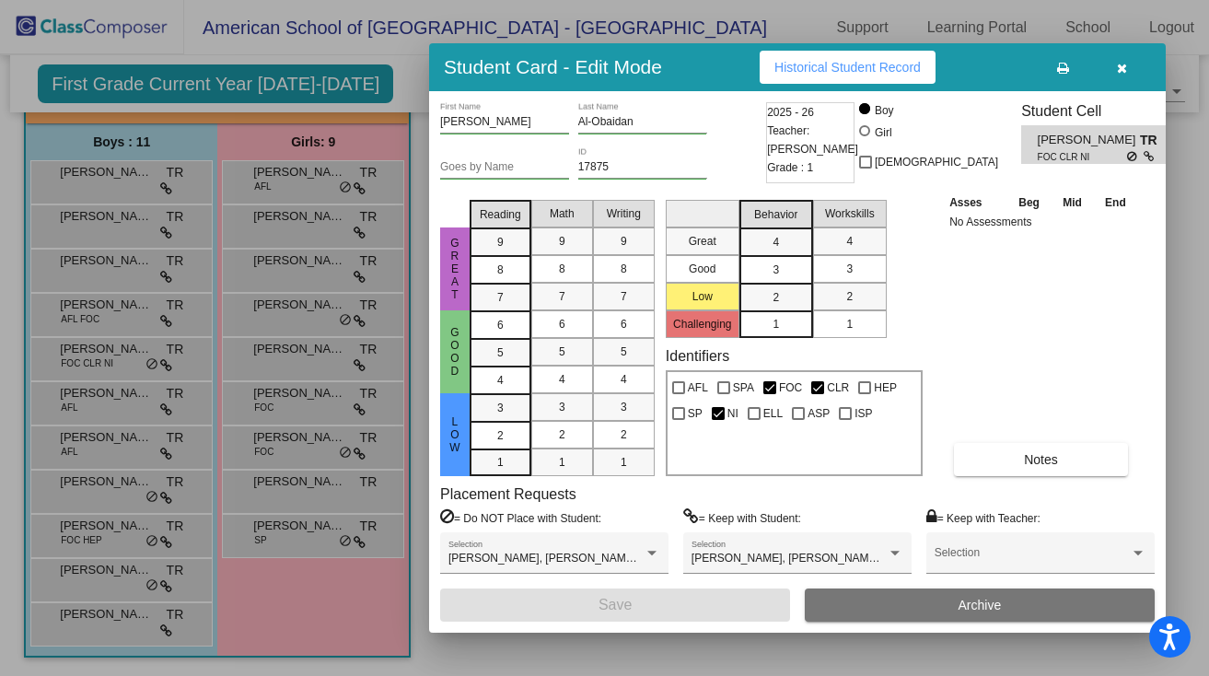
click at [91, 399] on div at bounding box center [604, 338] width 1209 height 676
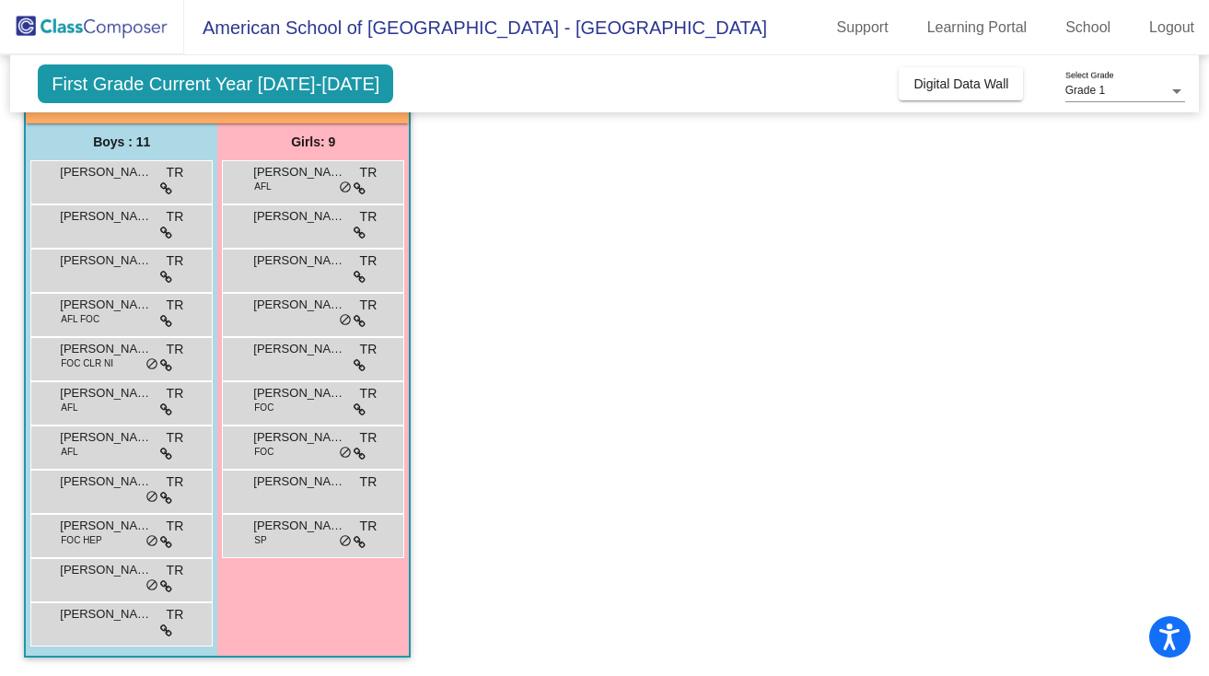
click at [91, 399] on span "[PERSON_NAME]" at bounding box center [106, 393] width 92 height 18
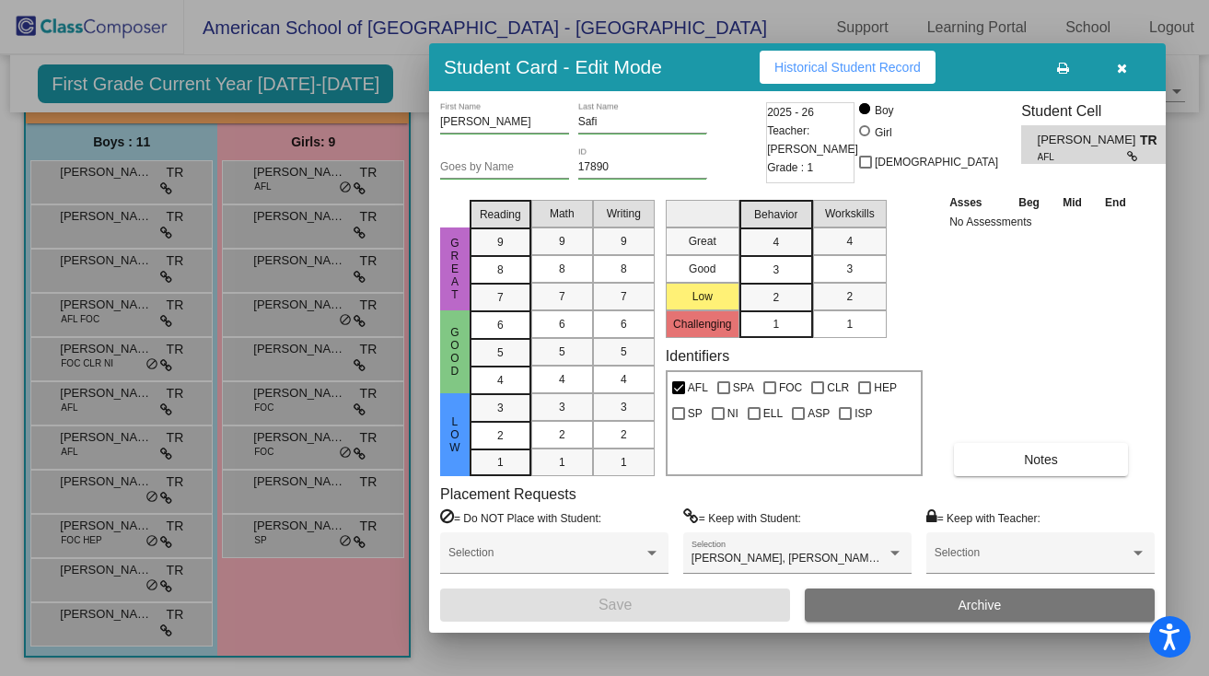
click at [90, 457] on div at bounding box center [604, 338] width 1209 height 676
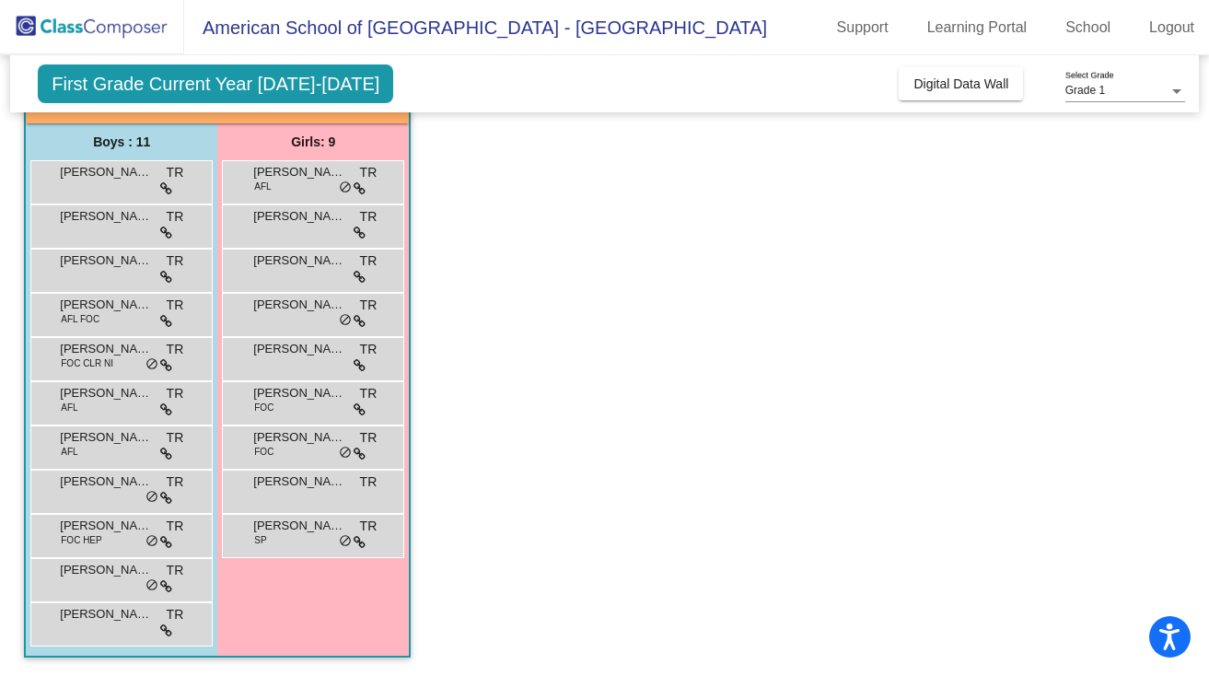
click at [90, 457] on div "[PERSON_NAME] AFL TR lock do_not_disturb_alt" at bounding box center [119, 445] width 176 height 38
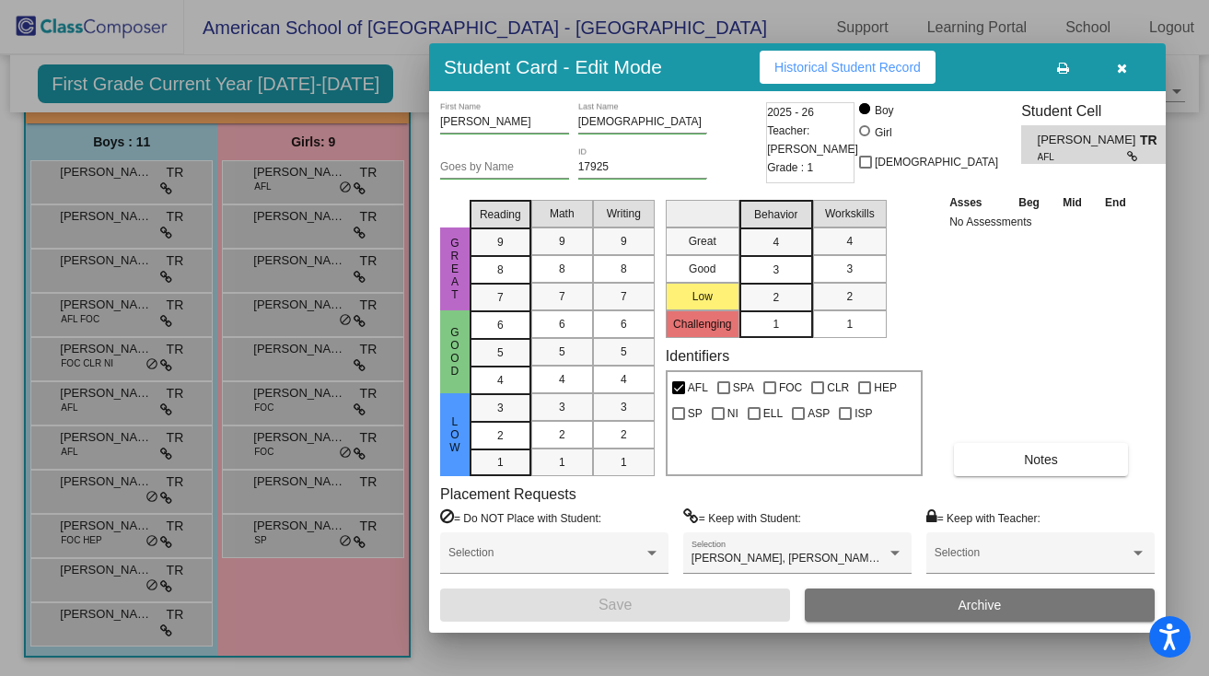
click at [92, 494] on div at bounding box center [604, 338] width 1209 height 676
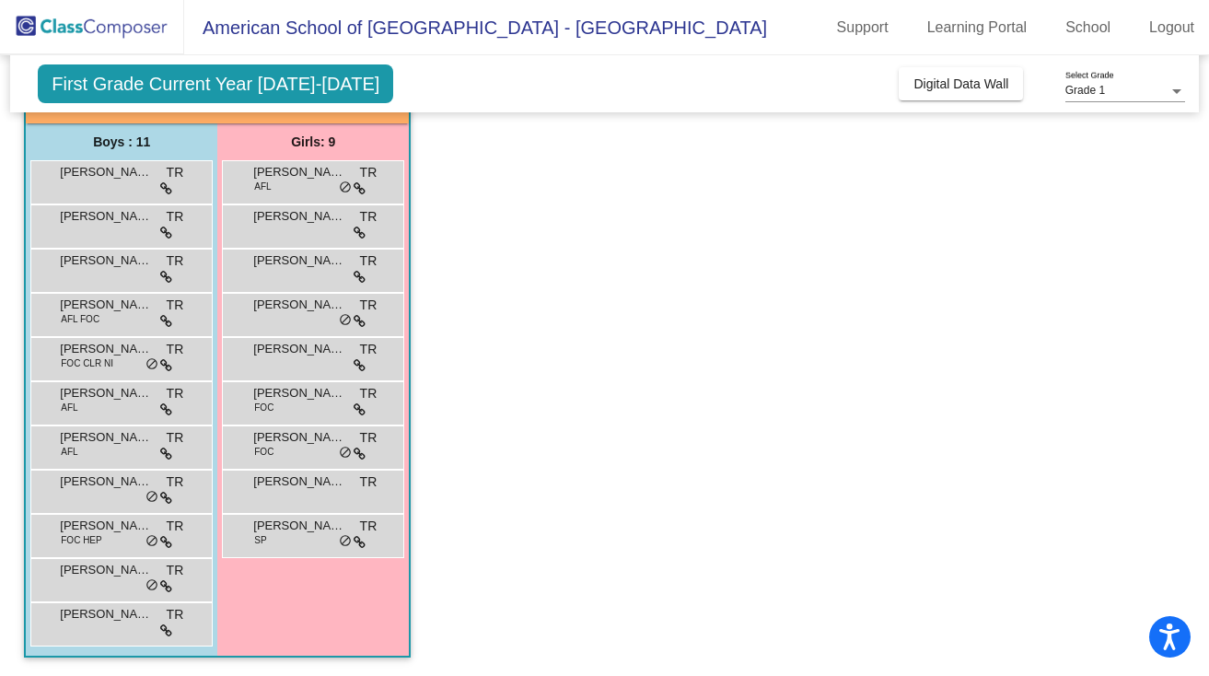
click at [92, 494] on div "[PERSON_NAME] TR lock do_not_disturb_alt" at bounding box center [119, 490] width 176 height 38
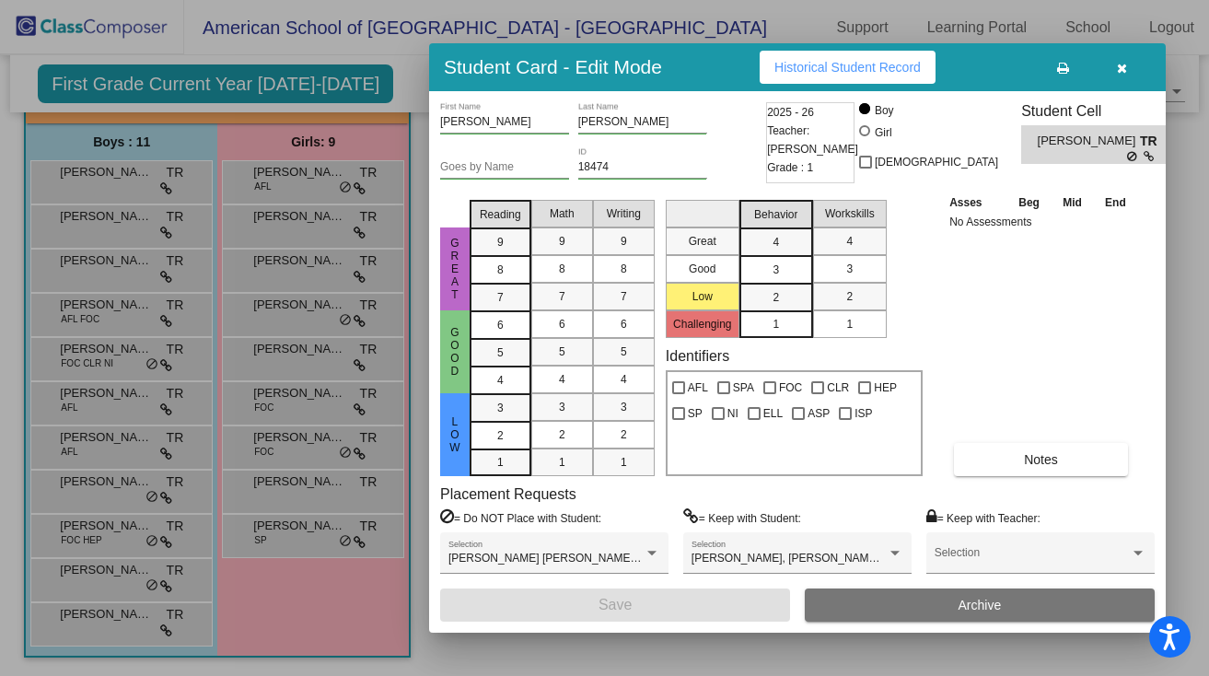
click at [95, 540] on div at bounding box center [604, 338] width 1209 height 676
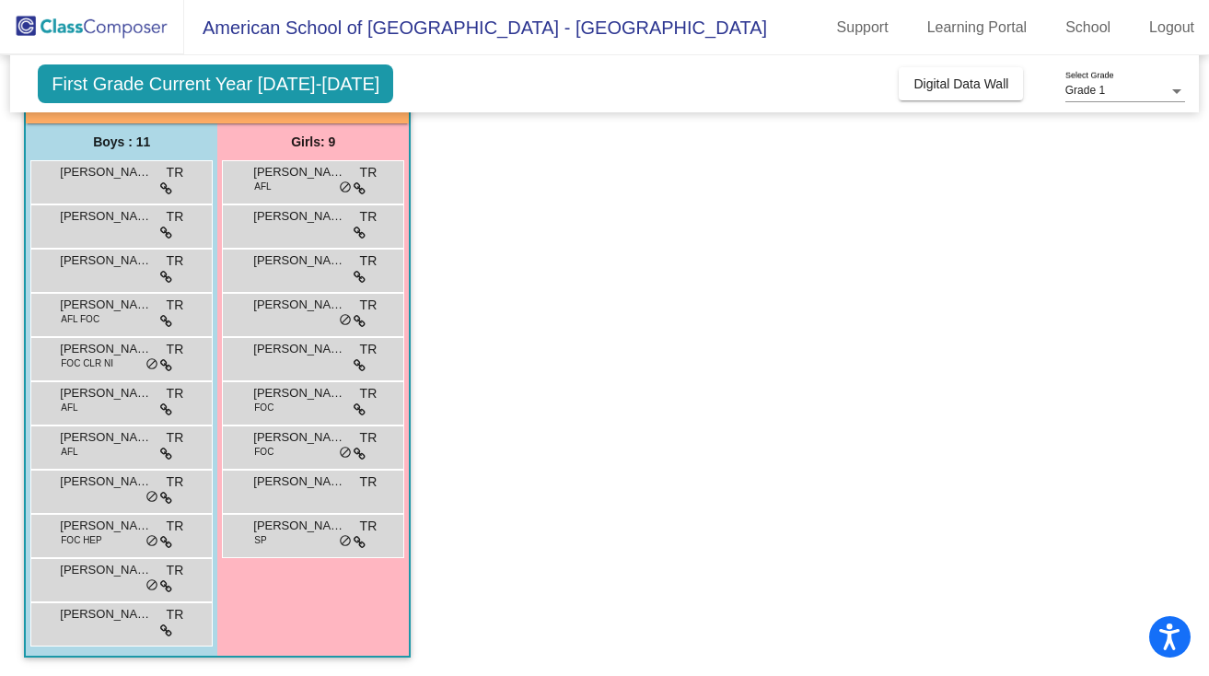
click at [95, 540] on span "FOC HEP" at bounding box center [81, 540] width 41 height 14
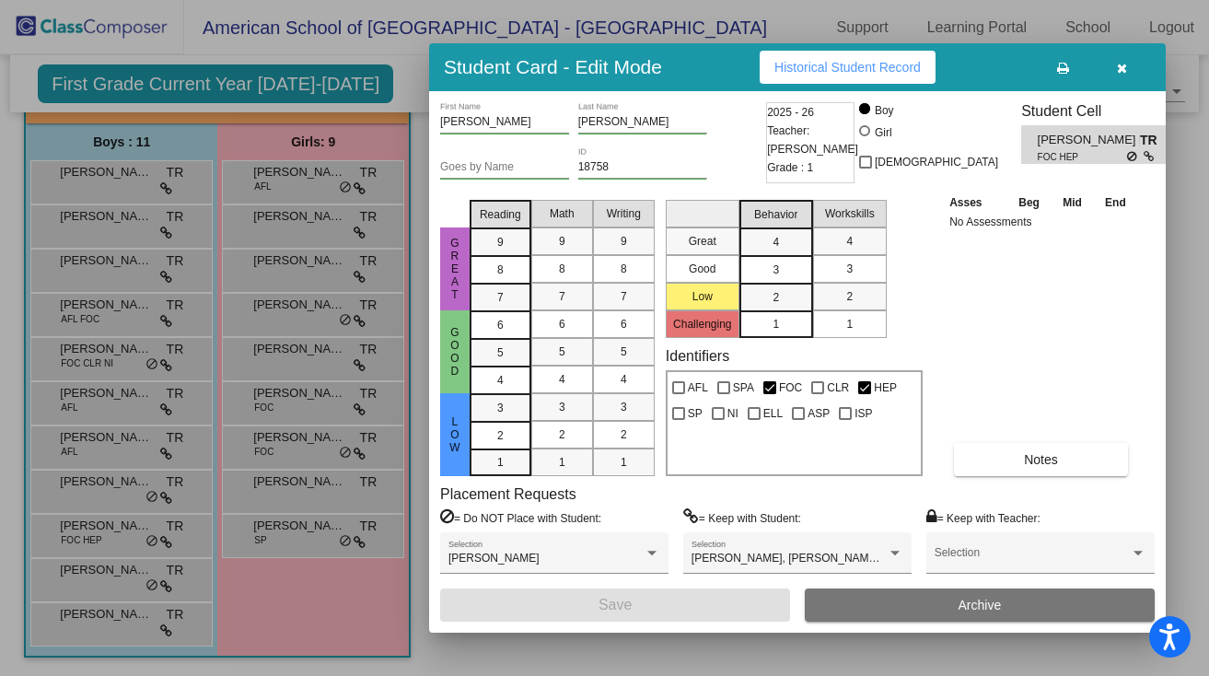
click at [95, 590] on div at bounding box center [604, 338] width 1209 height 676
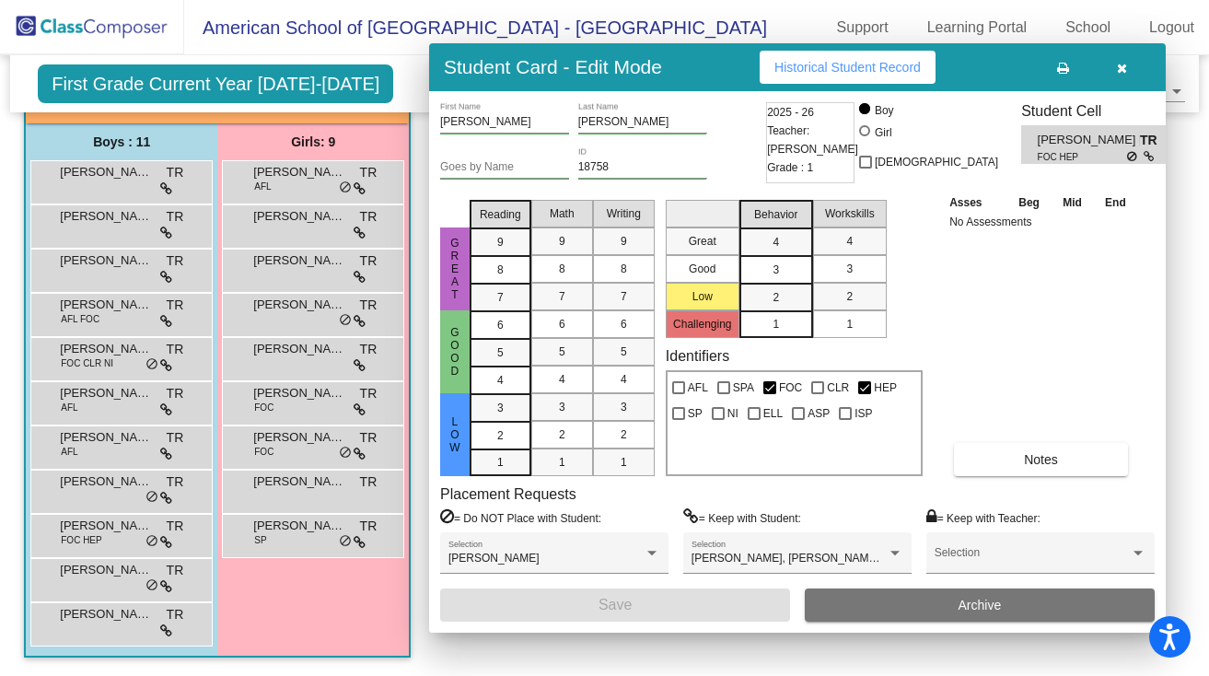
click at [95, 590] on div "[PERSON_NAME] TR lock do_not_disturb_alt" at bounding box center [119, 578] width 176 height 38
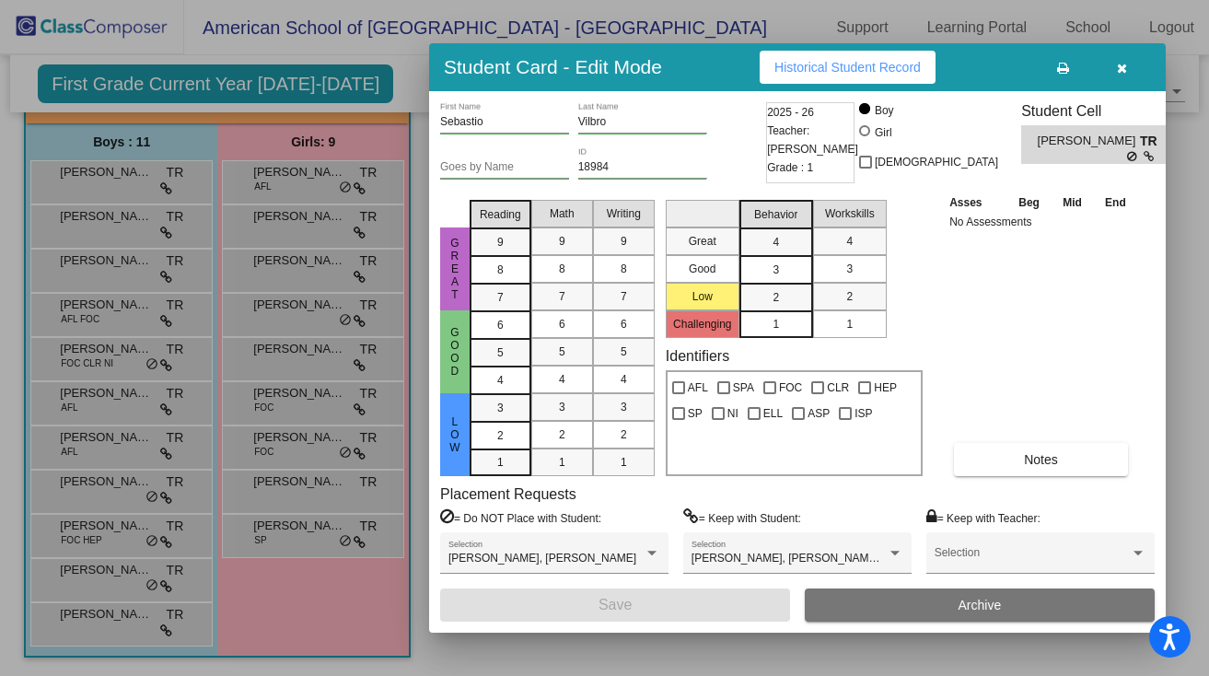
click at [97, 627] on div at bounding box center [604, 338] width 1209 height 676
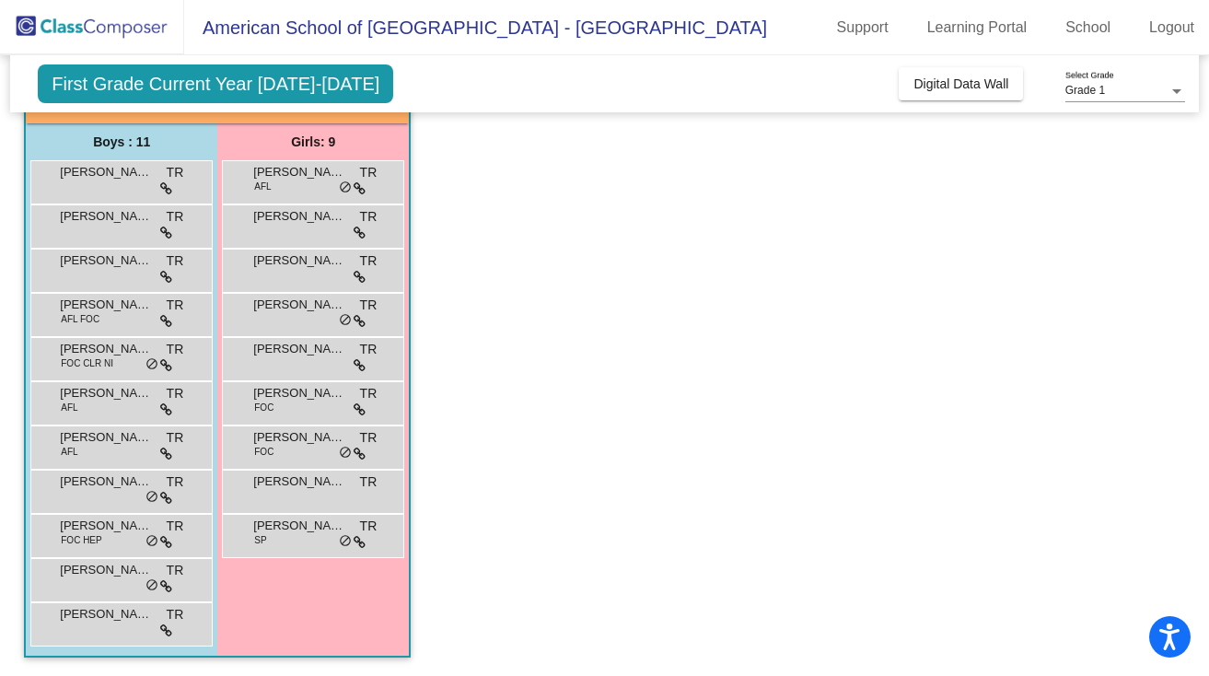
click at [97, 627] on div "[PERSON_NAME] TR lock do_not_disturb_alt" at bounding box center [119, 622] width 176 height 38
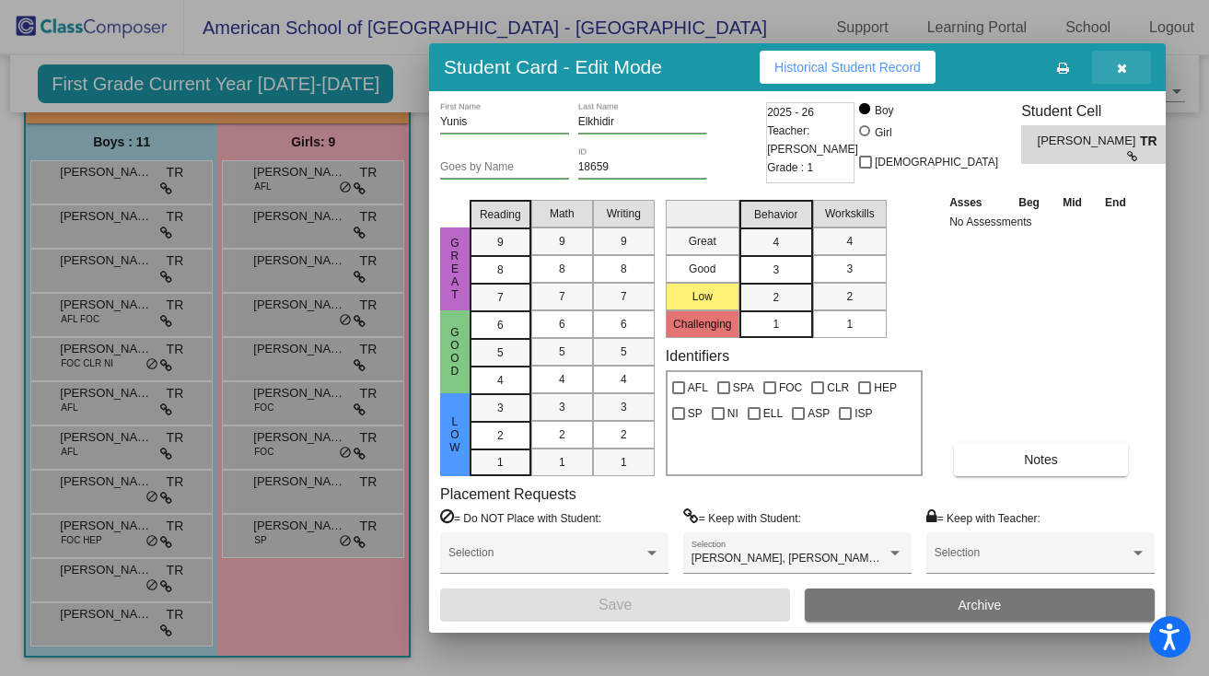
click at [1124, 68] on icon "button" at bounding box center [1122, 68] width 10 height 13
